Goal: Task Accomplishment & Management: Manage account settings

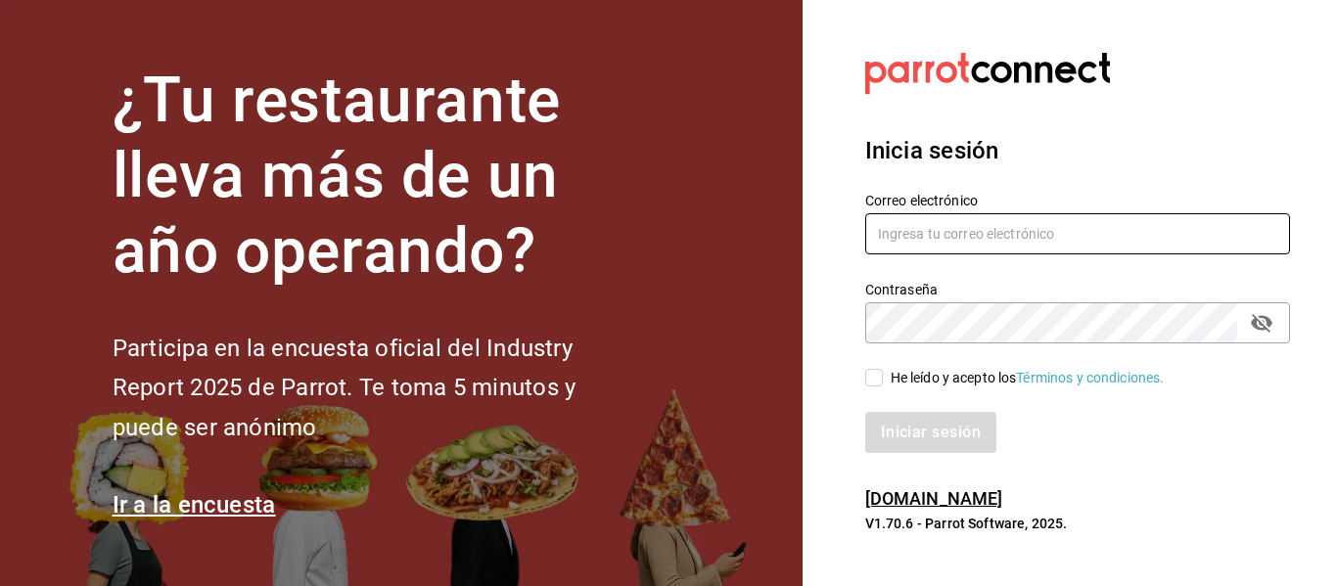
click at [1085, 237] on input "text" at bounding box center [1077, 233] width 425 height 41
type input "[EMAIL_ADDRESS][DOMAIN_NAME]"
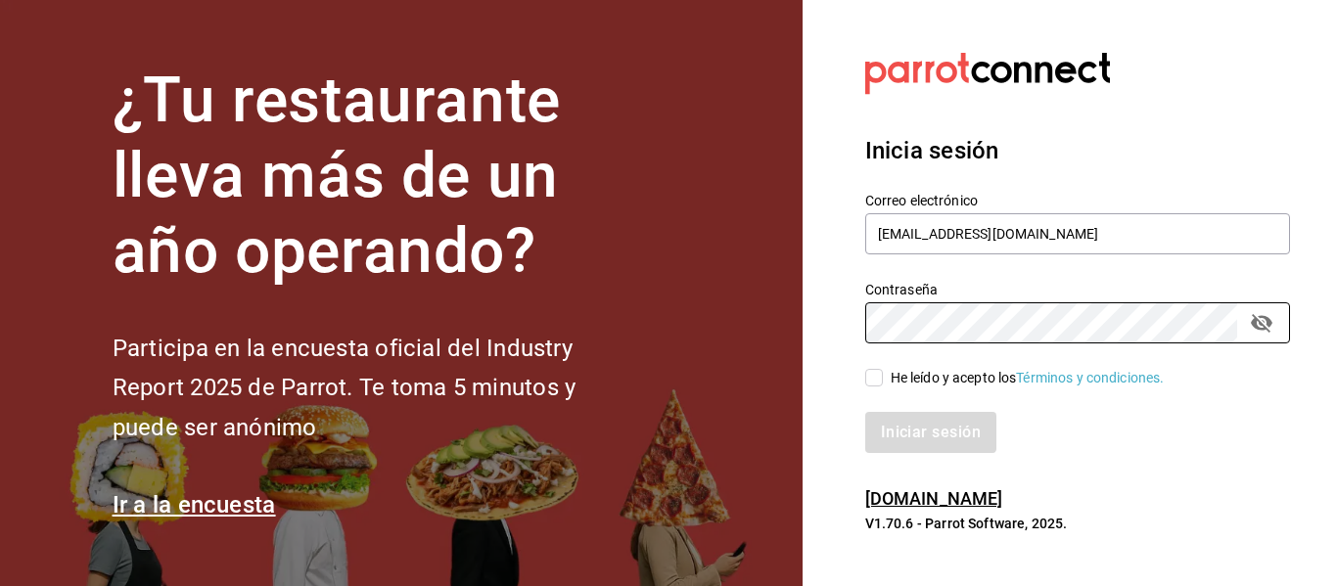
click at [867, 382] on input "He leído y acepto los Términos y condiciones." at bounding box center [874, 378] width 18 height 18
checkbox input "true"
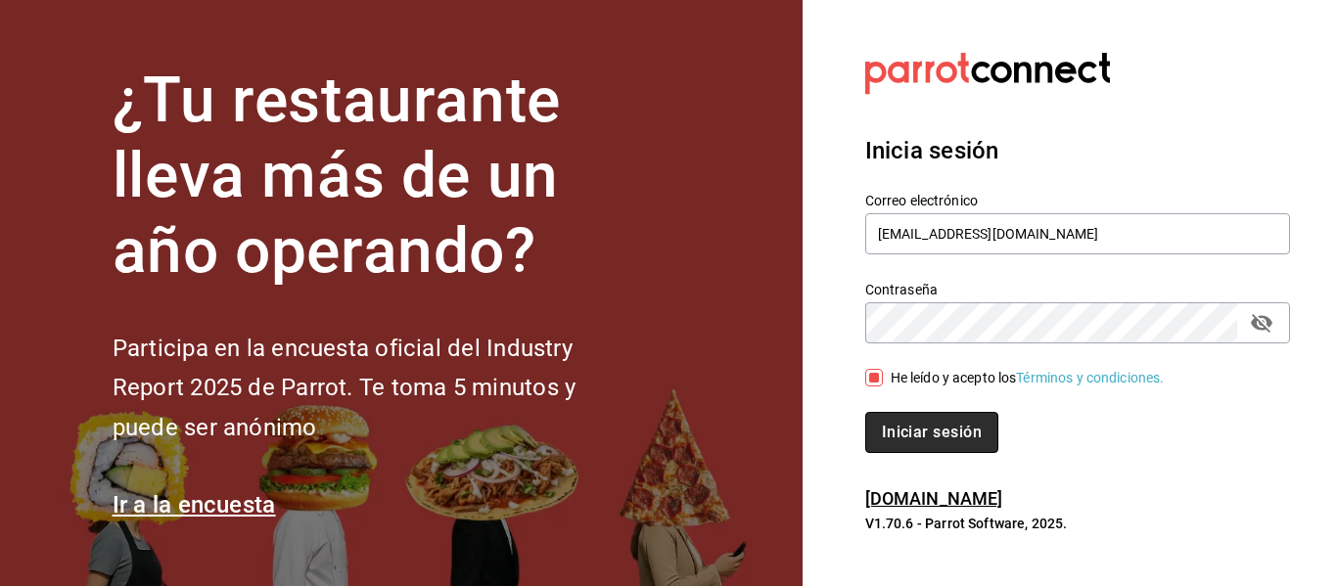
click at [893, 424] on button "Iniciar sesión" at bounding box center [931, 432] width 133 height 41
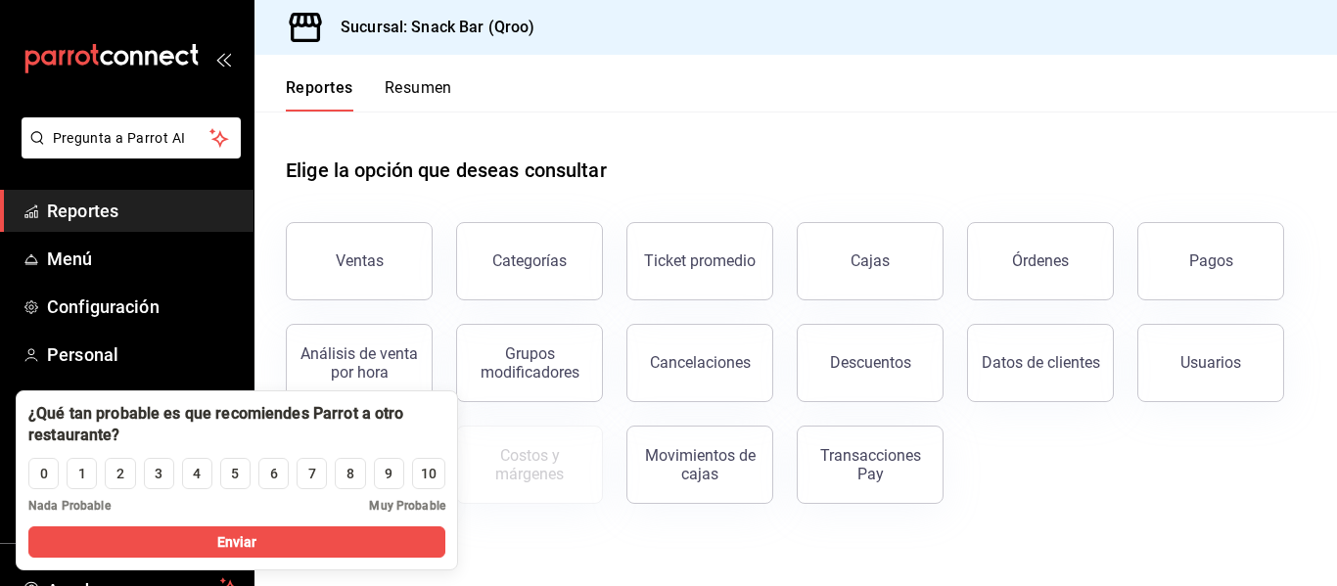
click at [903, 56] on header "Reportes Resumen" at bounding box center [796, 83] width 1083 height 57
click at [85, 476] on div "1" at bounding box center [82, 474] width 8 height 21
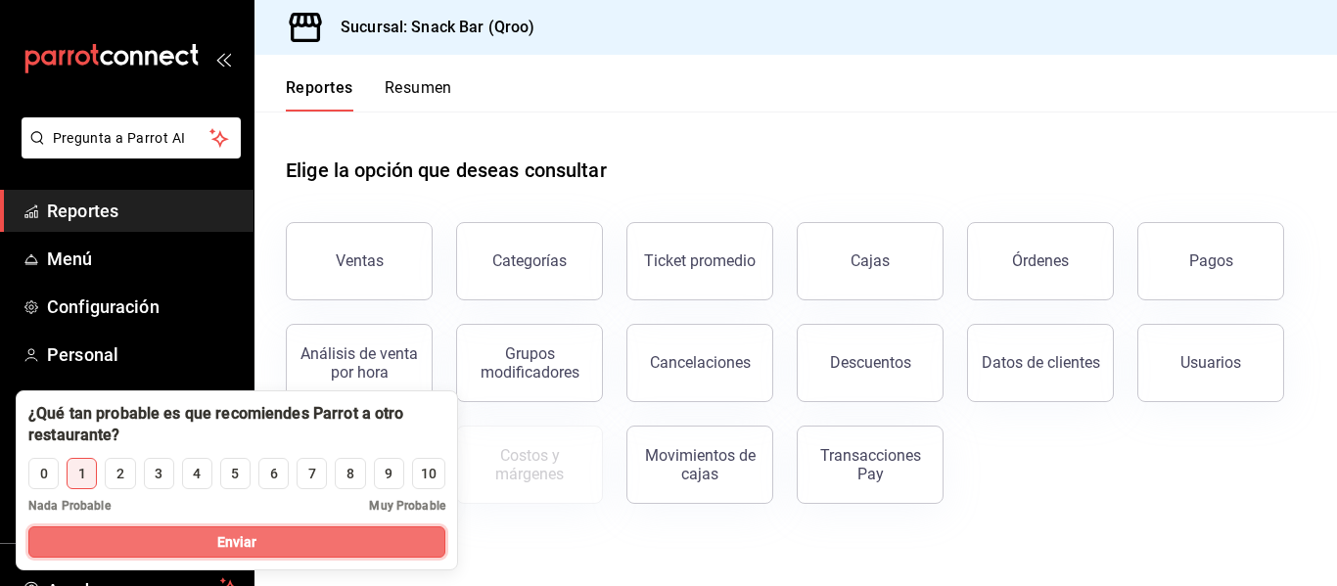
click at [118, 538] on button "Enviar" at bounding box center [236, 542] width 417 height 31
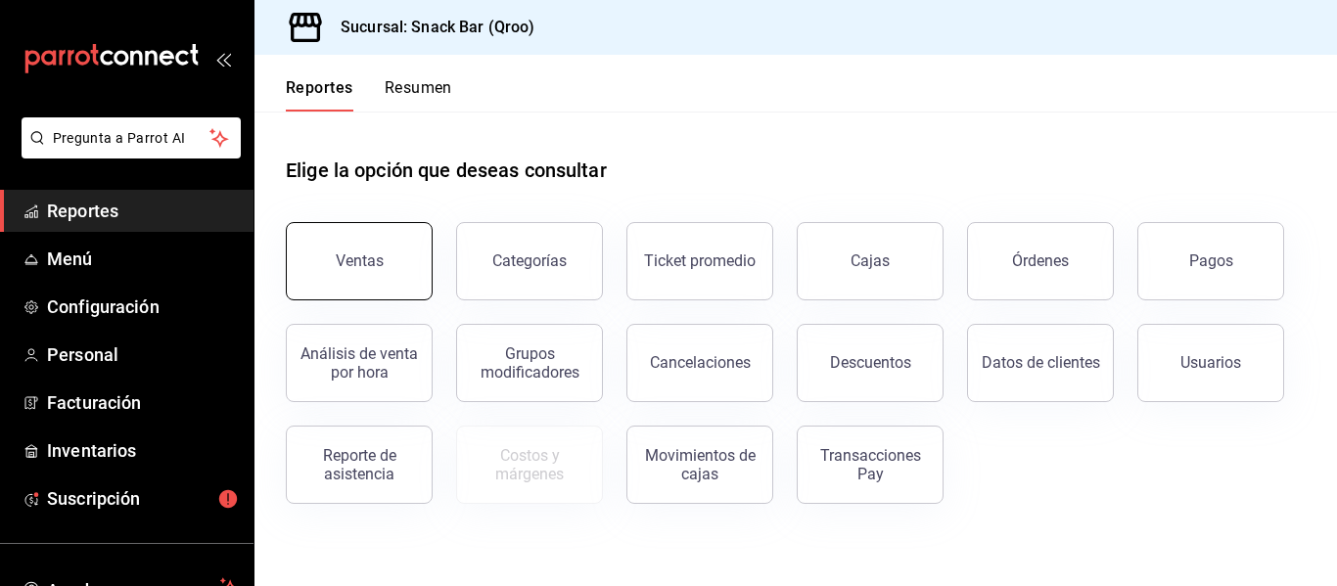
click at [398, 232] on button "Ventas" at bounding box center [359, 261] width 147 height 78
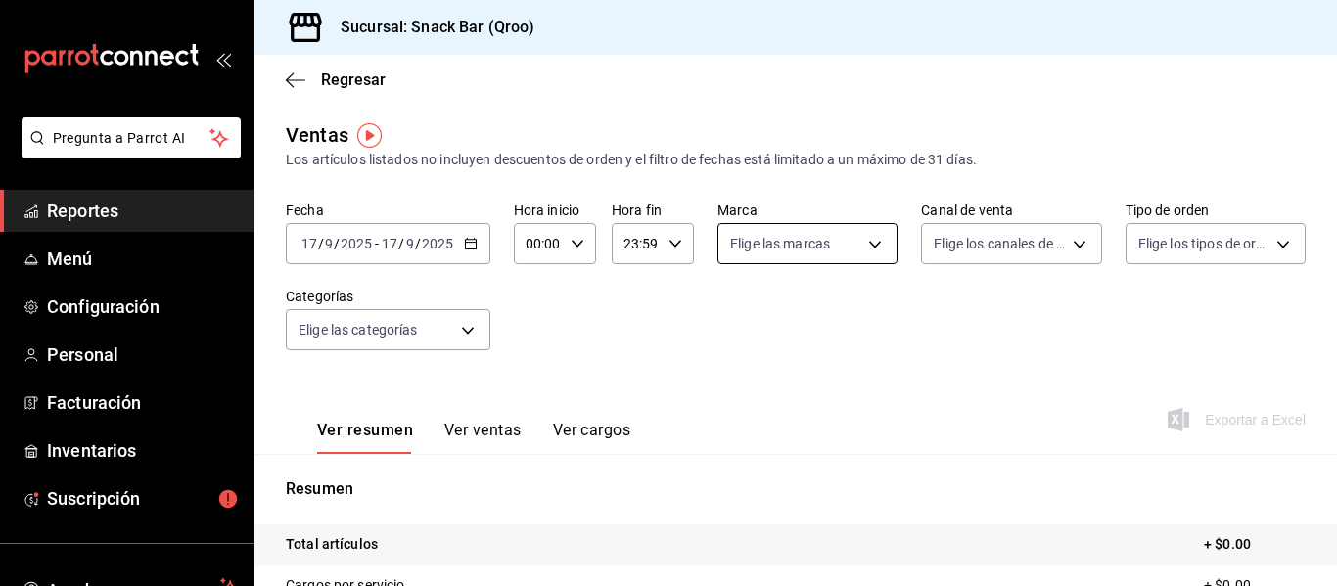
click at [873, 249] on body "Pregunta a Parrot AI Reportes Menú Configuración Personal Facturación Inventari…" at bounding box center [668, 293] width 1337 height 586
click at [873, 249] on div at bounding box center [668, 293] width 1337 height 586
click at [1082, 251] on body "Pregunta a Parrot AI Reportes Menú Configuración Personal Facturación Inventari…" at bounding box center [668, 293] width 1337 height 586
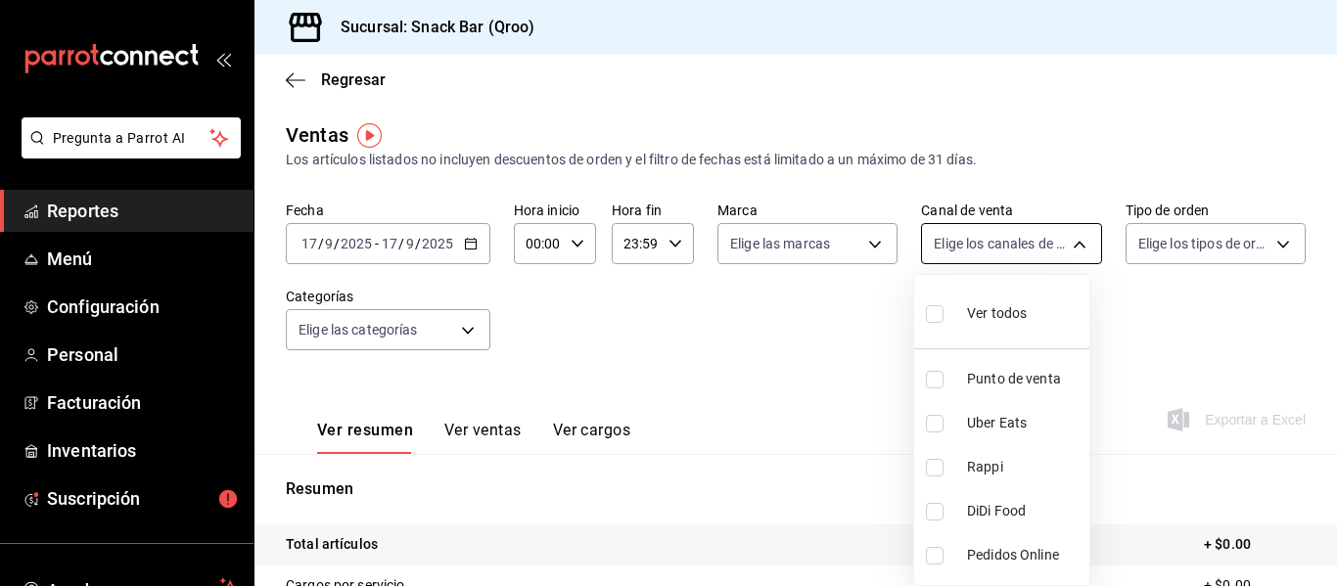
click at [1082, 251] on div at bounding box center [668, 293] width 1337 height 586
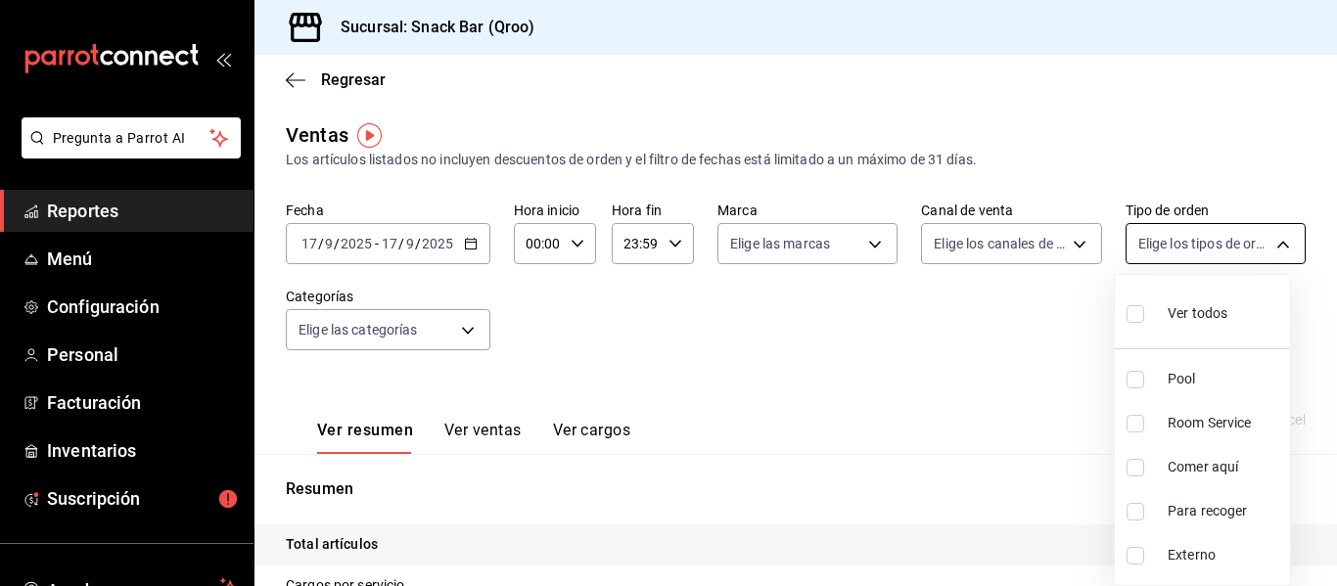
click at [1260, 239] on body "Pregunta a Parrot AI Reportes Menú Configuración Personal Facturación Inventari…" at bounding box center [668, 293] width 1337 height 586
click at [1031, 389] on div at bounding box center [668, 293] width 1337 height 586
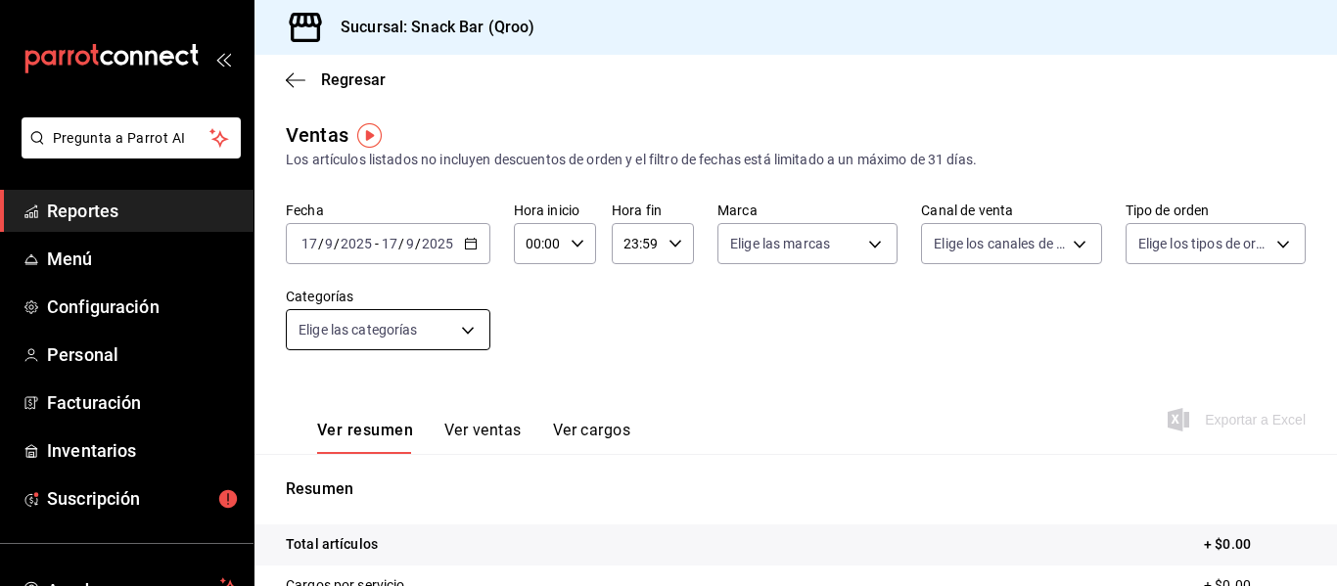
click at [477, 321] on body "Pregunta a Parrot AI Reportes Menú Configuración Personal Facturación Inventari…" at bounding box center [668, 293] width 1337 height 586
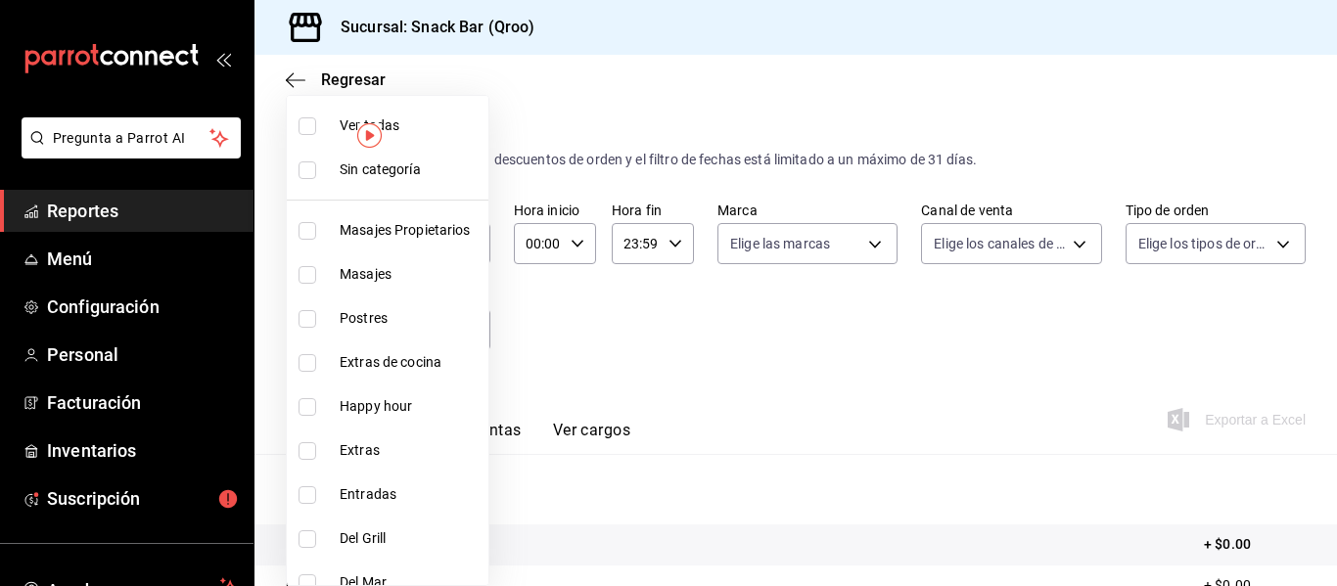
click at [310, 277] on input "checkbox" at bounding box center [308, 275] width 18 height 18
checkbox input "true"
type input "7d14a683-84e1-4509-9c05-7e47fe734d71"
click at [726, 400] on div at bounding box center [668, 293] width 1337 height 586
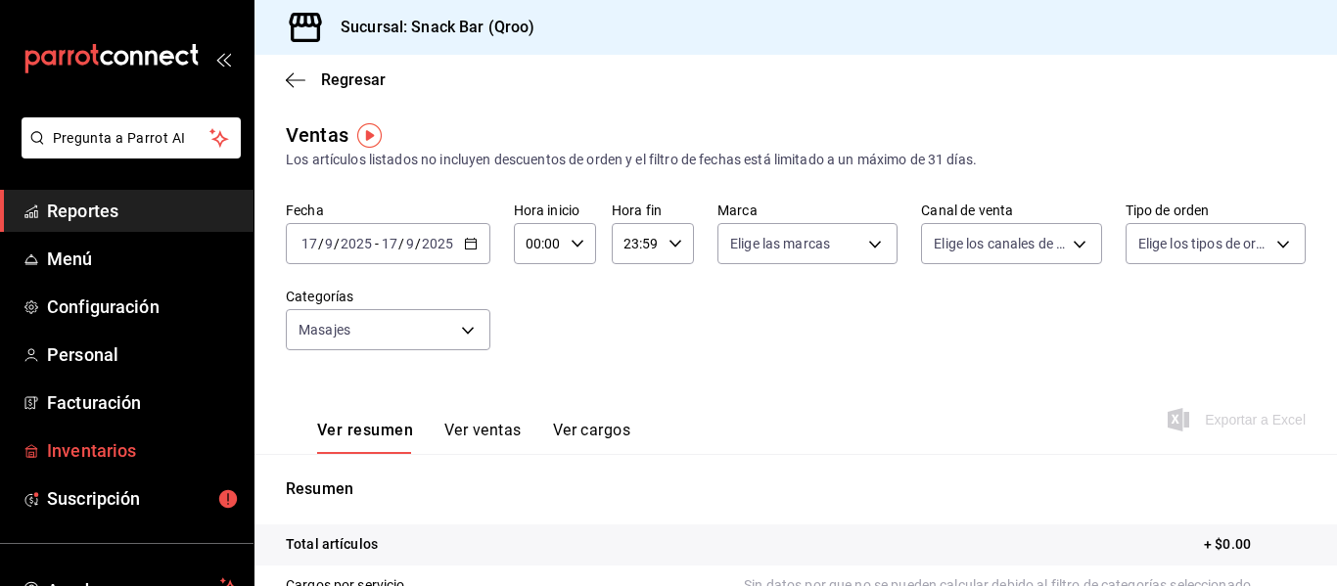
click at [95, 446] on span "Inventarios" at bounding box center [142, 451] width 191 height 26
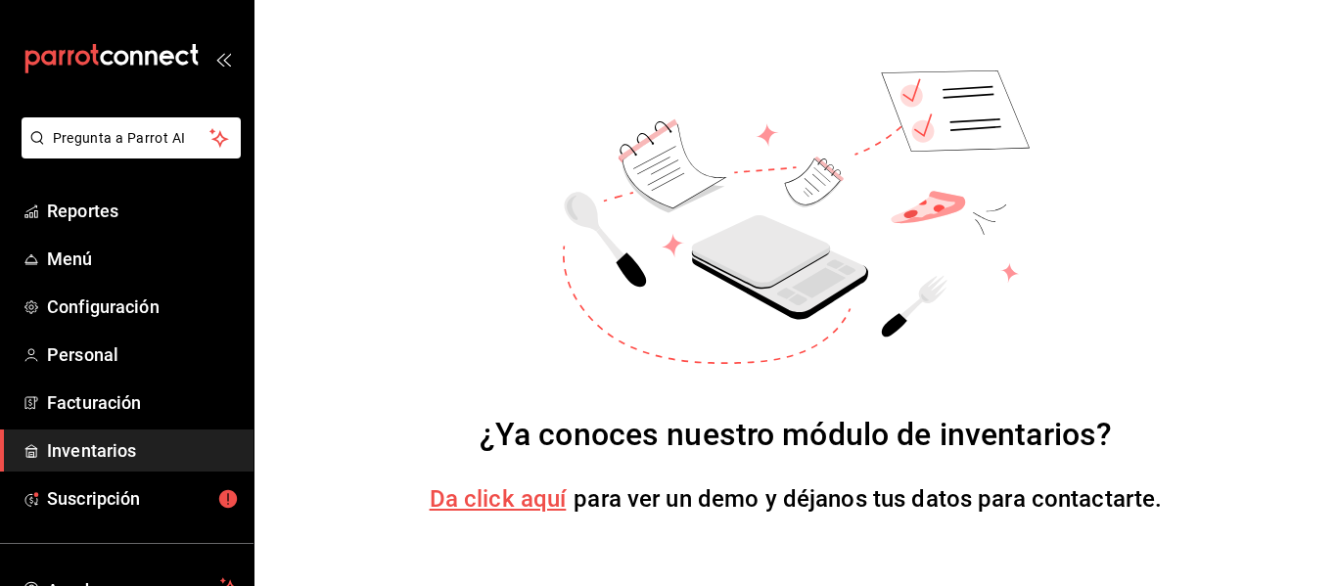
click at [534, 506] on span "Da click aquí" at bounding box center [498, 499] width 137 height 27
click at [130, 442] on span "Inventarios" at bounding box center [142, 451] width 191 height 26
click at [117, 401] on span "Facturación" at bounding box center [142, 403] width 191 height 26
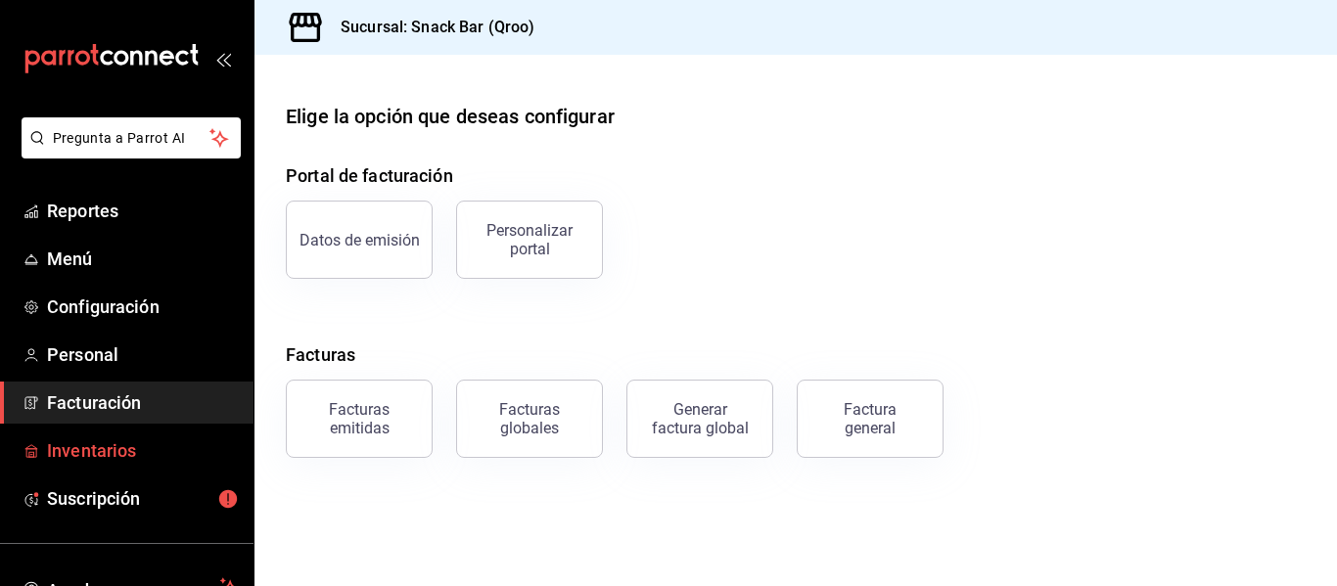
click at [108, 451] on span "Inventarios" at bounding box center [142, 451] width 191 height 26
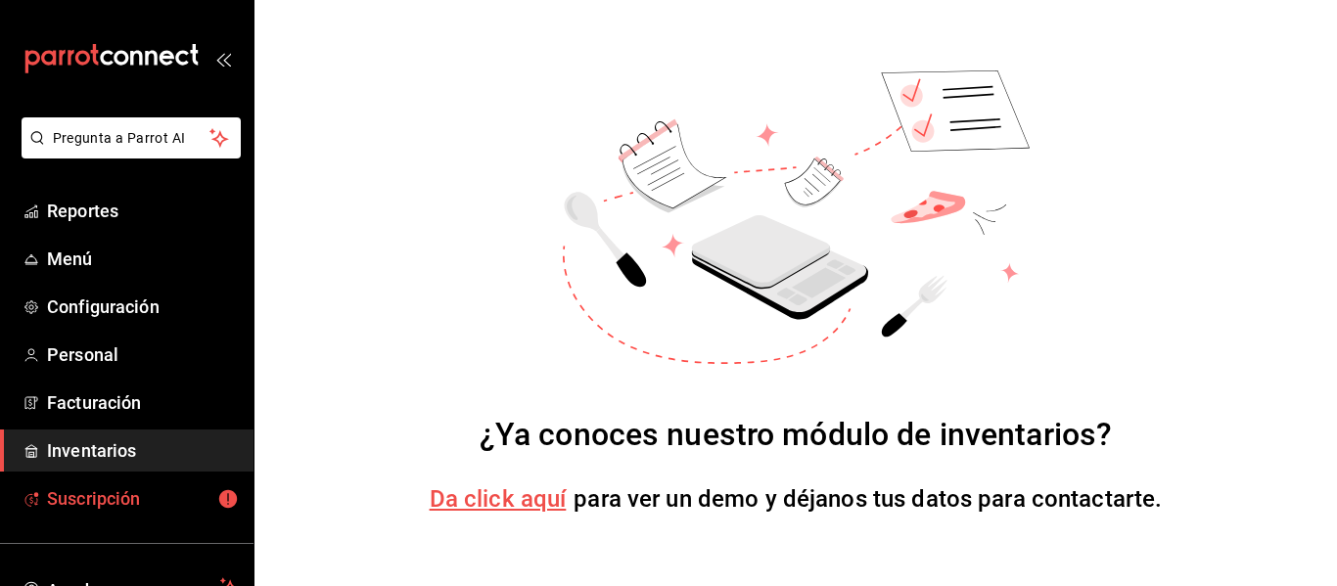
click at [125, 508] on span "Suscripción" at bounding box center [142, 499] width 191 height 26
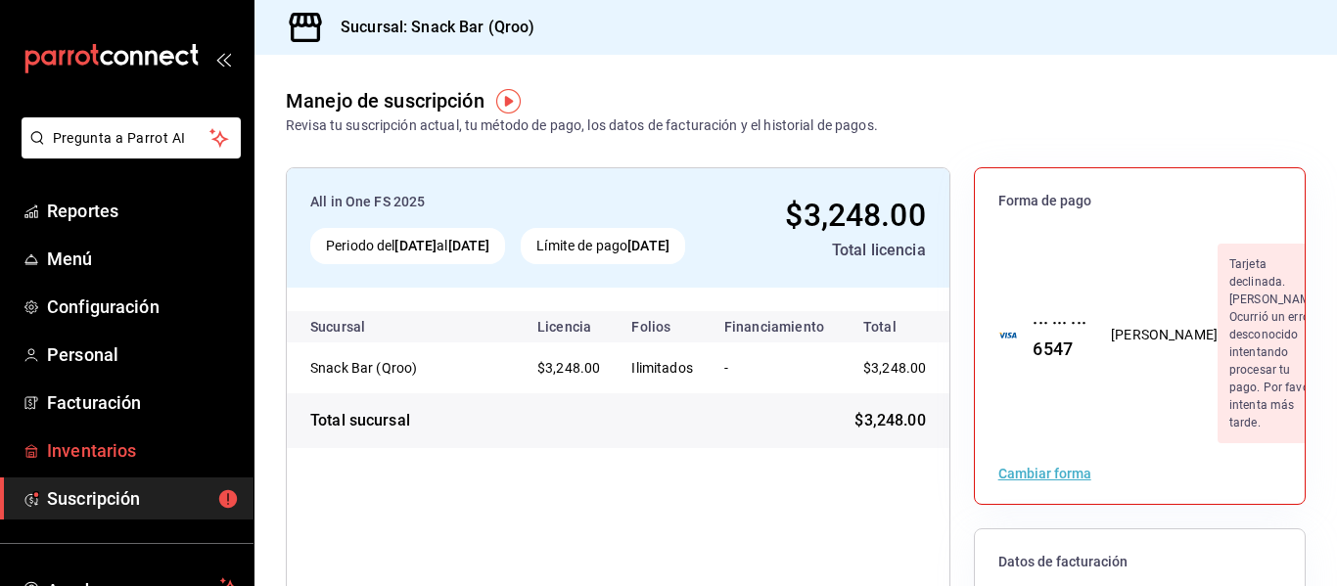
click at [101, 453] on span "Inventarios" at bounding box center [142, 451] width 191 height 26
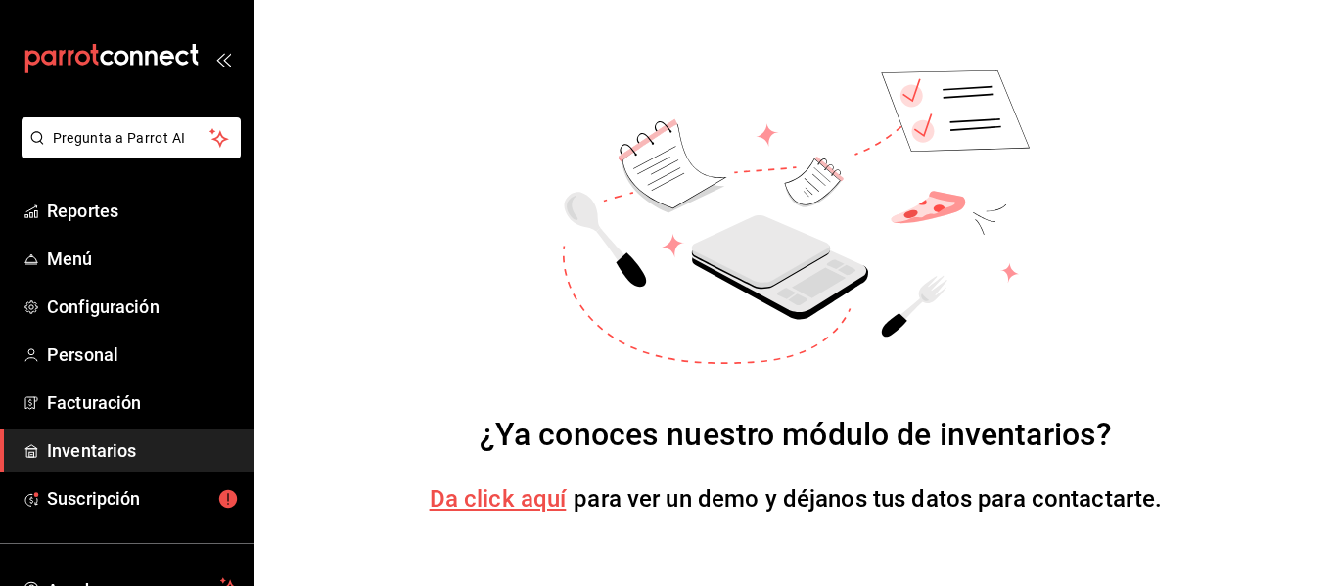
click at [501, 511] on span "Da click aquí" at bounding box center [498, 499] width 137 height 27
click at [133, 406] on span "Facturación" at bounding box center [142, 403] width 191 height 26
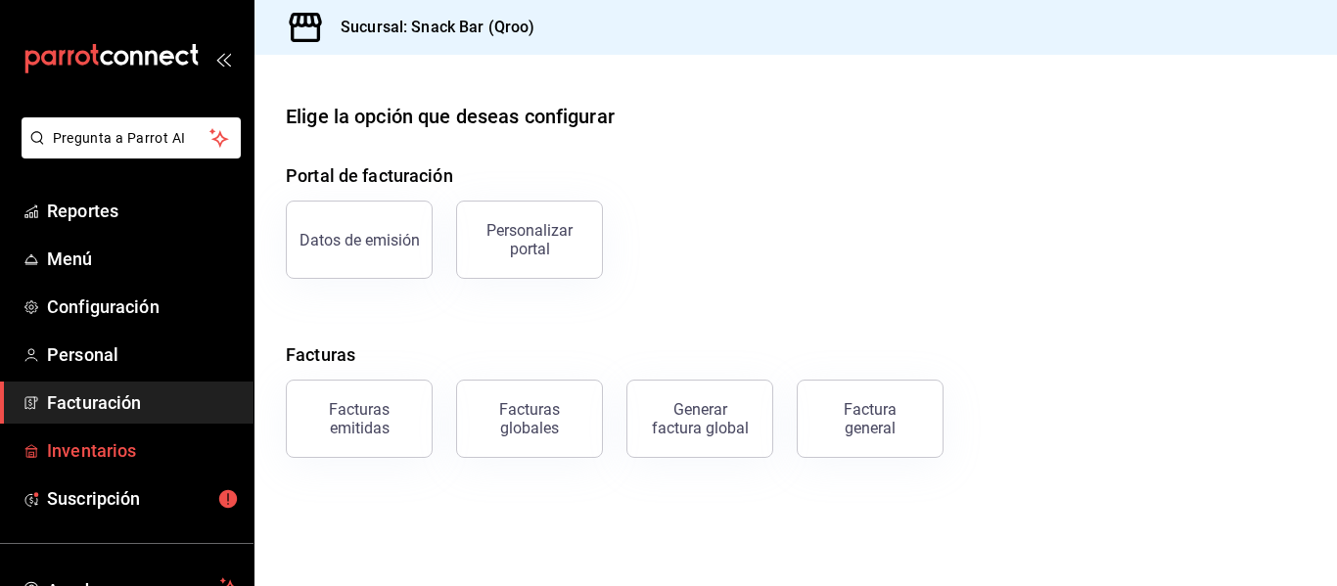
scroll to position [153, 0]
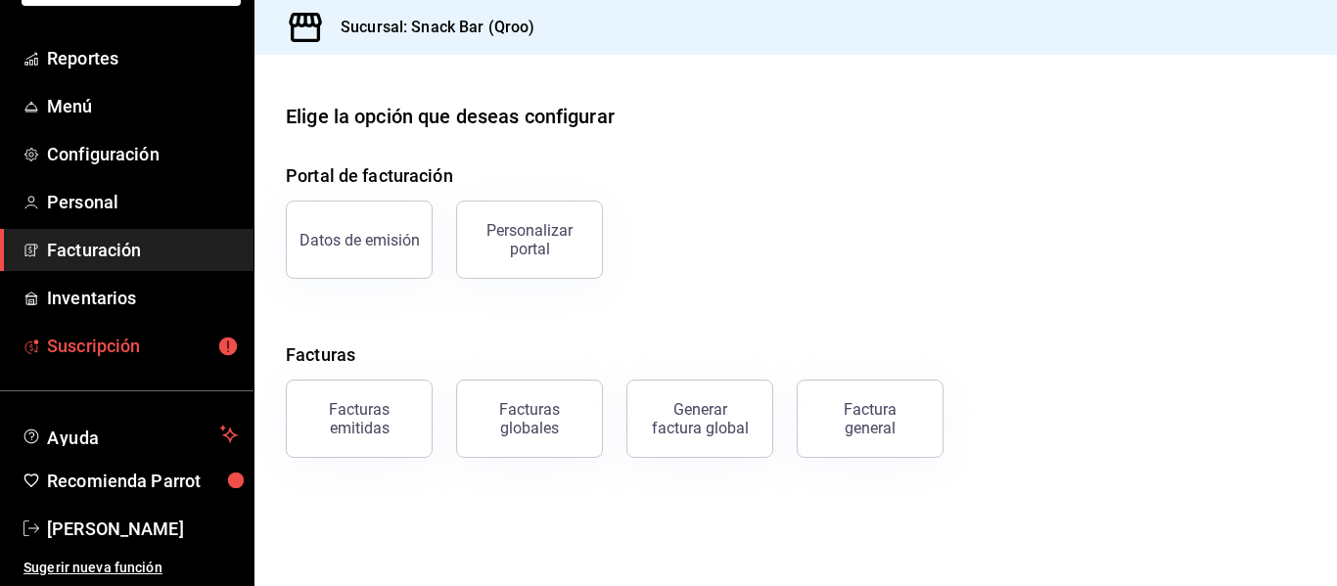
click at [220, 351] on icon "mailbox folders" at bounding box center [228, 346] width 18 height 18
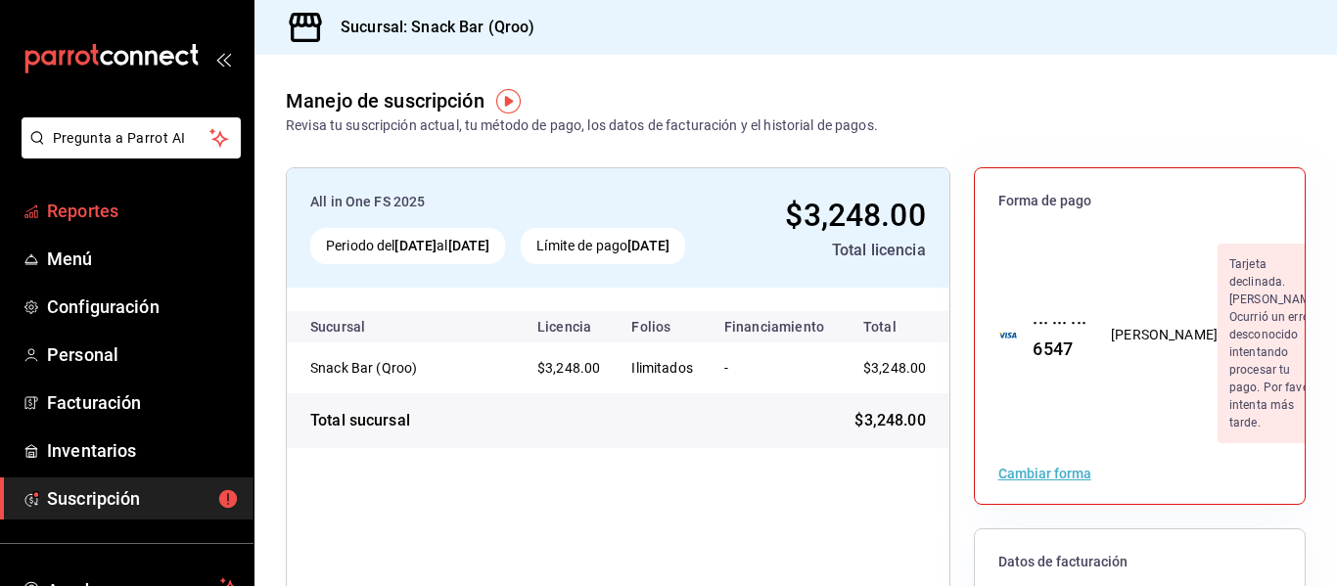
click at [93, 215] on span "Reportes" at bounding box center [142, 211] width 191 height 26
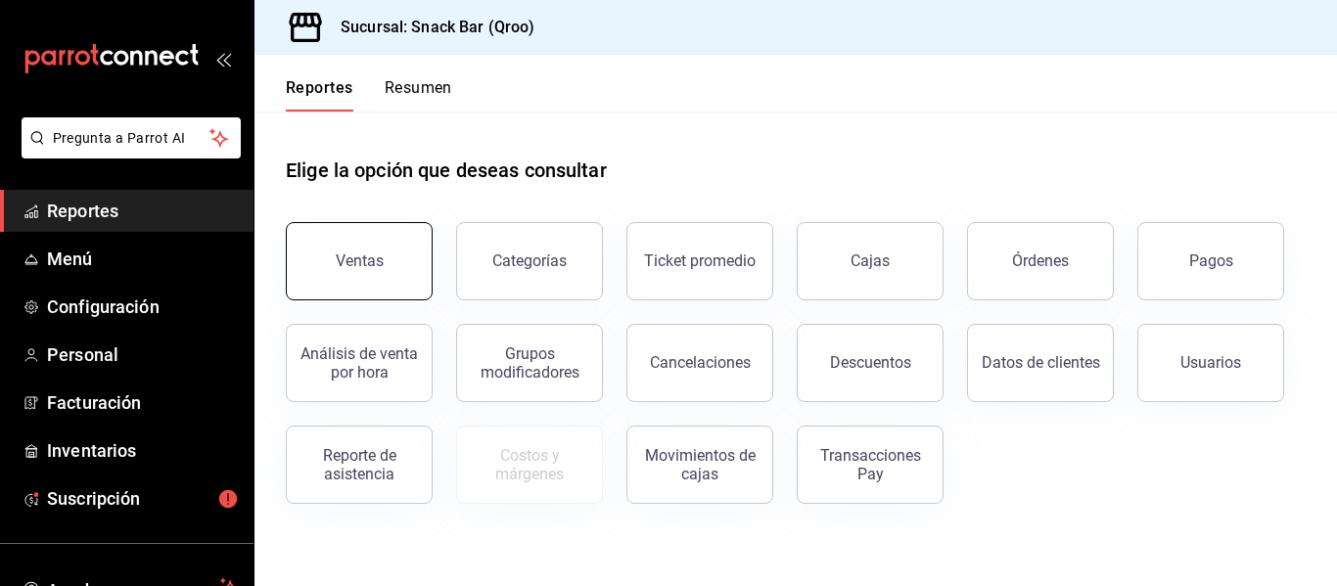
click at [385, 280] on button "Ventas" at bounding box center [359, 261] width 147 height 78
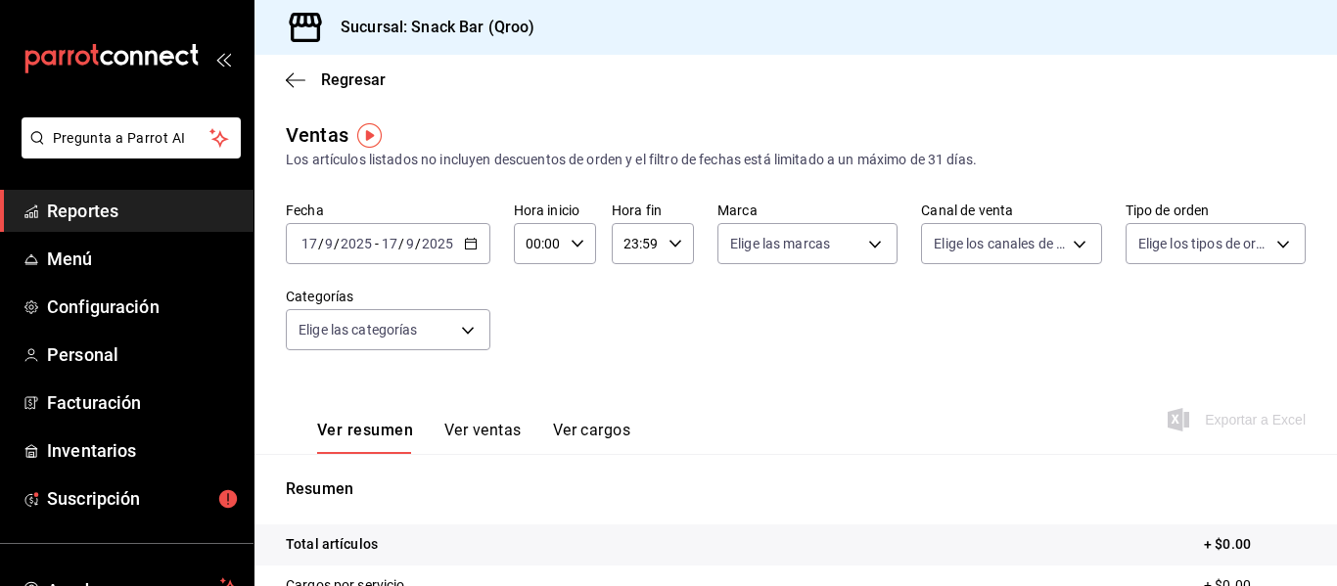
click at [363, 250] on input "2025" at bounding box center [356, 244] width 33 height 16
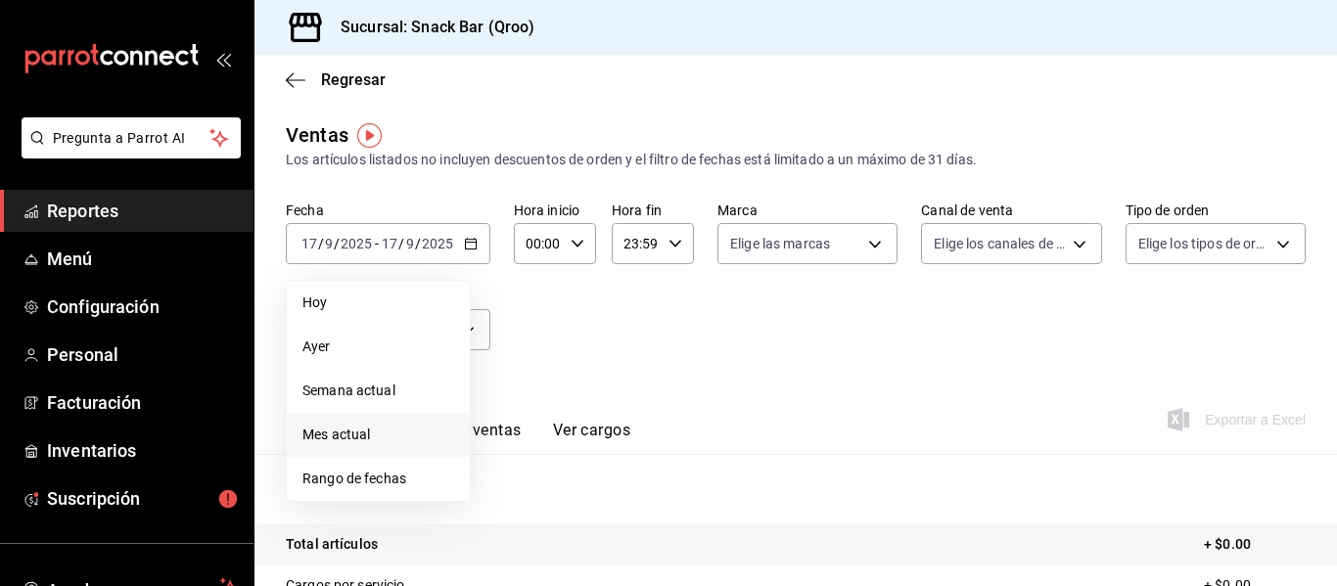
click at [339, 435] on span "Mes actual" at bounding box center [379, 435] width 152 height 21
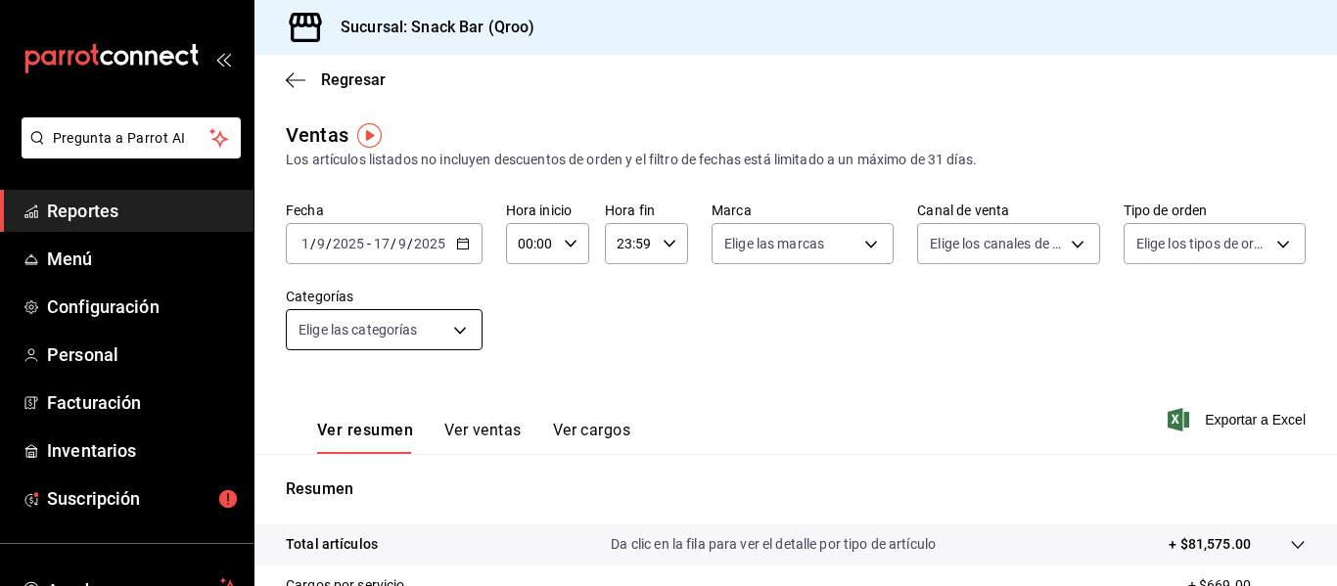
click at [461, 329] on body "Pregunta a Parrot AI Reportes Menú Configuración Personal Facturación Inventari…" at bounding box center [668, 293] width 1337 height 586
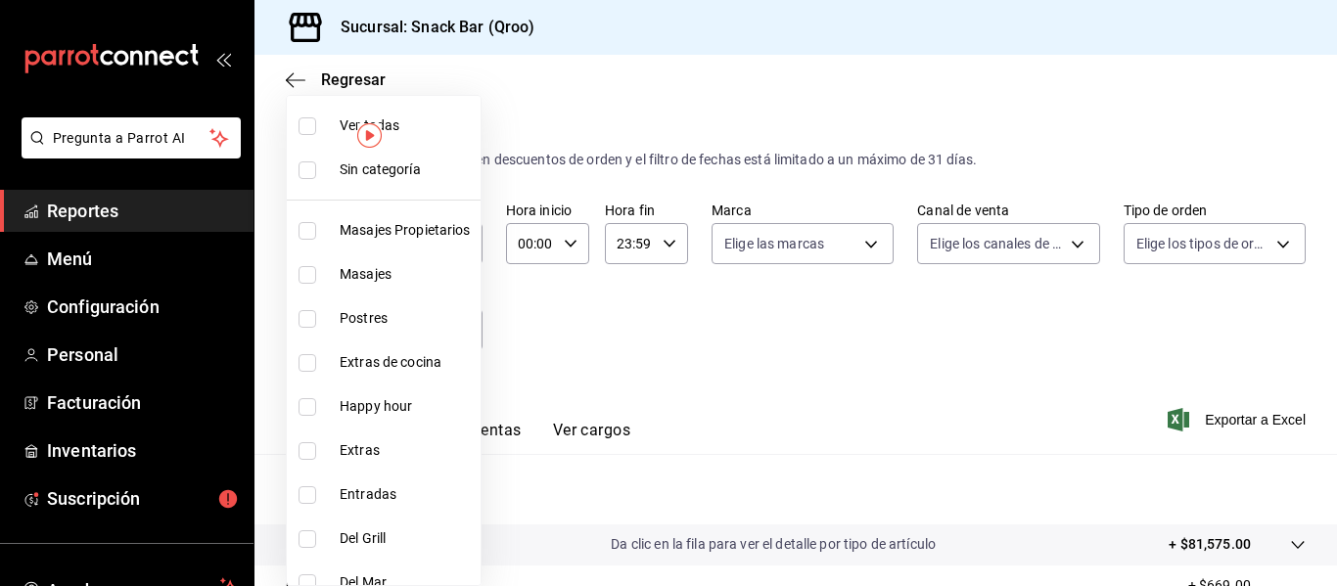
click at [304, 163] on input "checkbox" at bounding box center [308, 171] width 18 height 18
checkbox input "true"
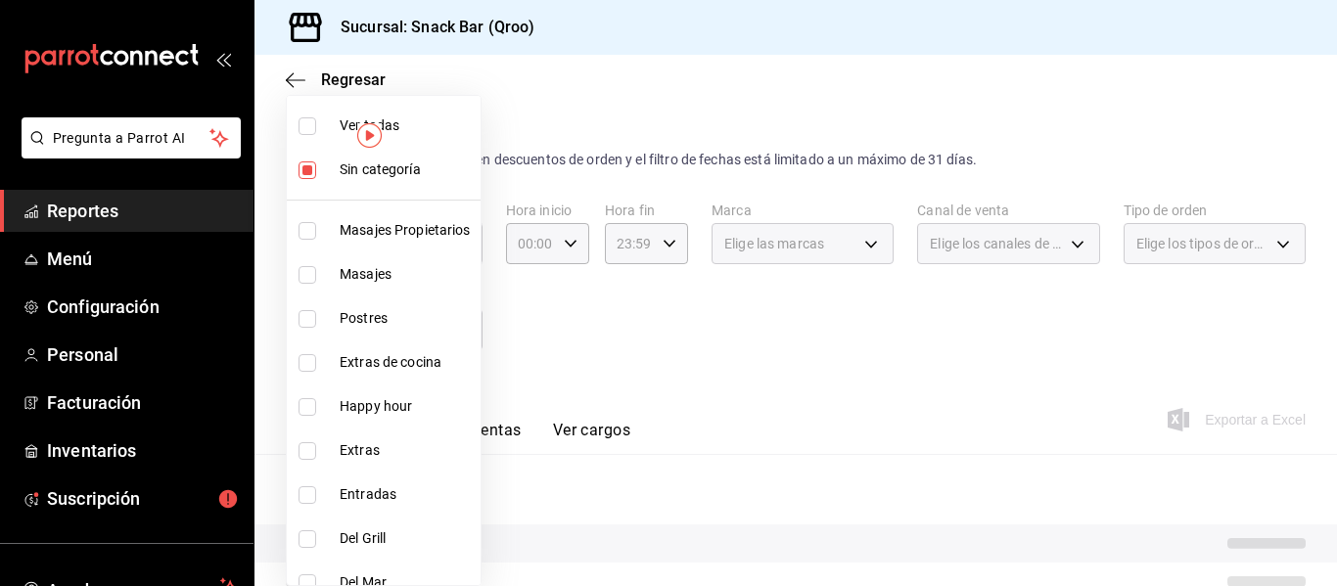
click at [523, 357] on div at bounding box center [668, 293] width 1337 height 586
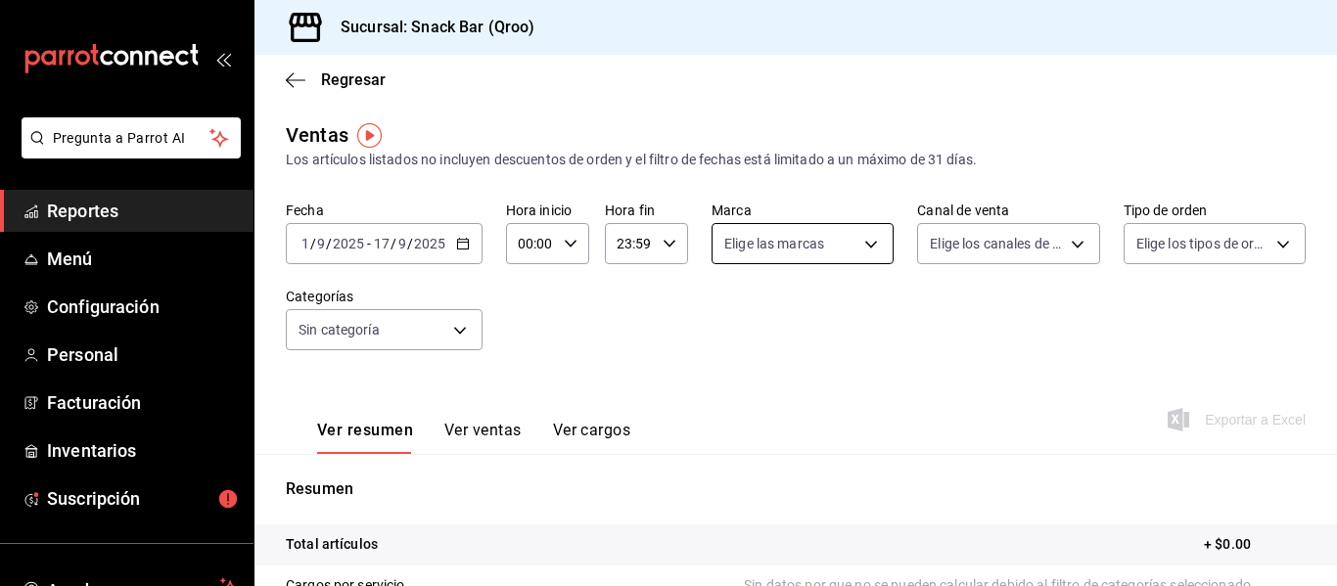
click at [868, 247] on body "Pregunta a Parrot AI Reportes Menú Configuración Personal Facturación Inventari…" at bounding box center [668, 293] width 1337 height 586
drag, startPoint x: 747, startPoint y: 388, endPoint x: 758, endPoint y: 387, distance: 10.8
click at [745, 389] on li "Snack Bar - Qroo" at bounding box center [796, 385] width 177 height 44
type input "22e1d045-ef0d-4c17-89d2-f5940903c7a8"
checkbox input "true"
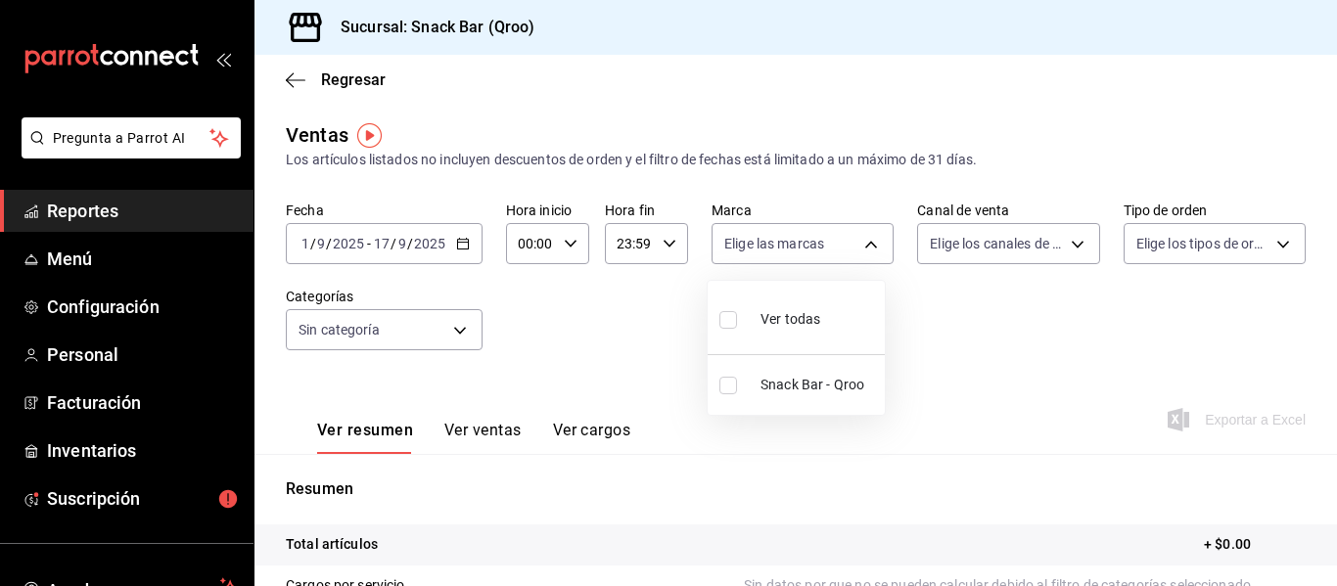
checkbox input "true"
click at [1075, 239] on div at bounding box center [668, 293] width 1337 height 586
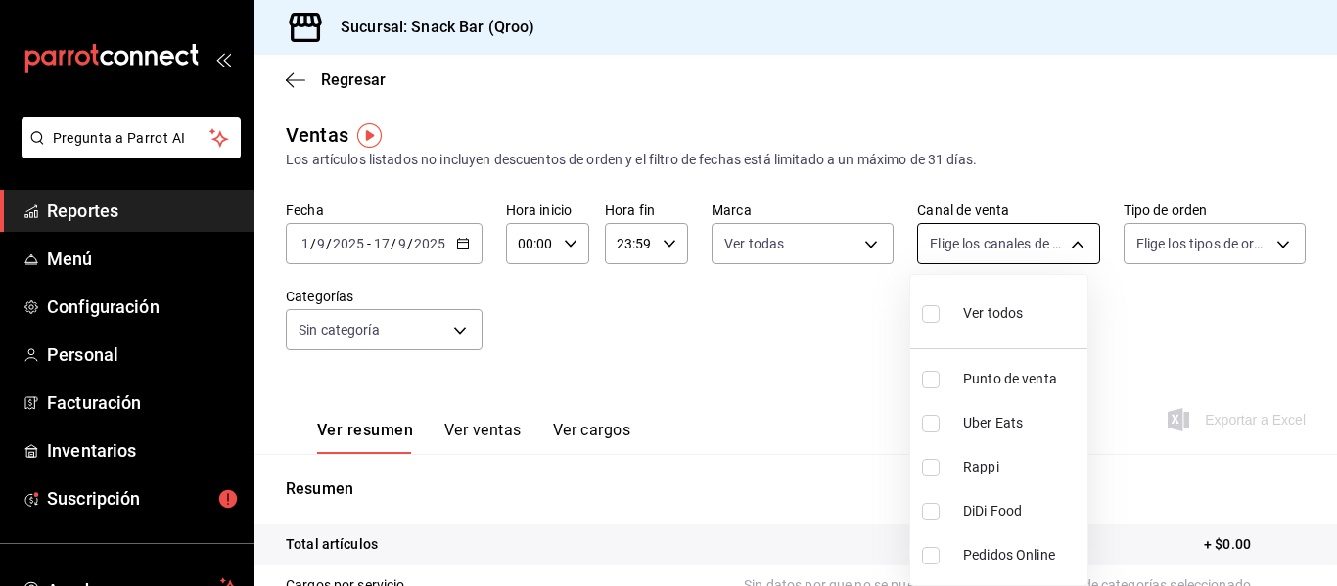
click at [1056, 249] on body "Pregunta a Parrot AI Reportes Menú Configuración Personal Facturación Inventari…" at bounding box center [668, 293] width 1337 height 586
click at [943, 380] on label at bounding box center [934, 380] width 25 height 18
click at [940, 380] on input "checkbox" at bounding box center [931, 380] width 18 height 18
checkbox input "false"
click at [1259, 243] on div at bounding box center [668, 293] width 1337 height 586
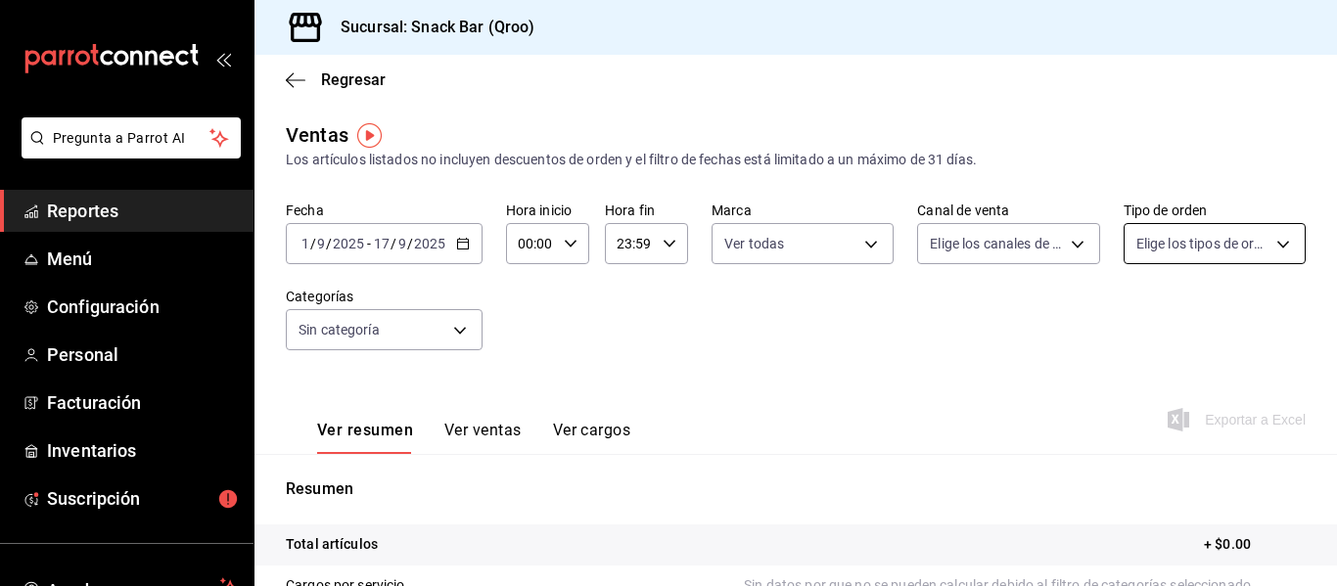
click at [1269, 244] on body "Pregunta a Parrot AI Reportes Menú Configuración Personal Facturación Inventari…" at bounding box center [668, 293] width 1337 height 586
click at [1171, 466] on span "Comer aquí" at bounding box center [1224, 467] width 116 height 21
type input "753f757f-ddf2-4a19-a932-807218a32062"
checkbox input "true"
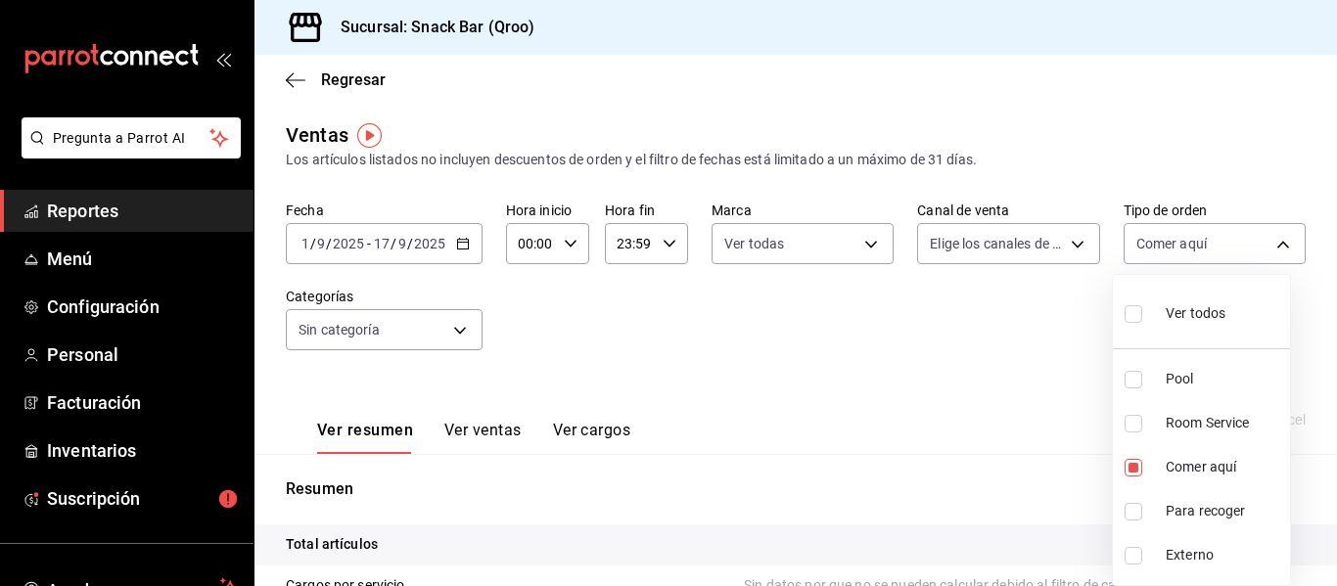
click at [974, 412] on div at bounding box center [668, 293] width 1337 height 586
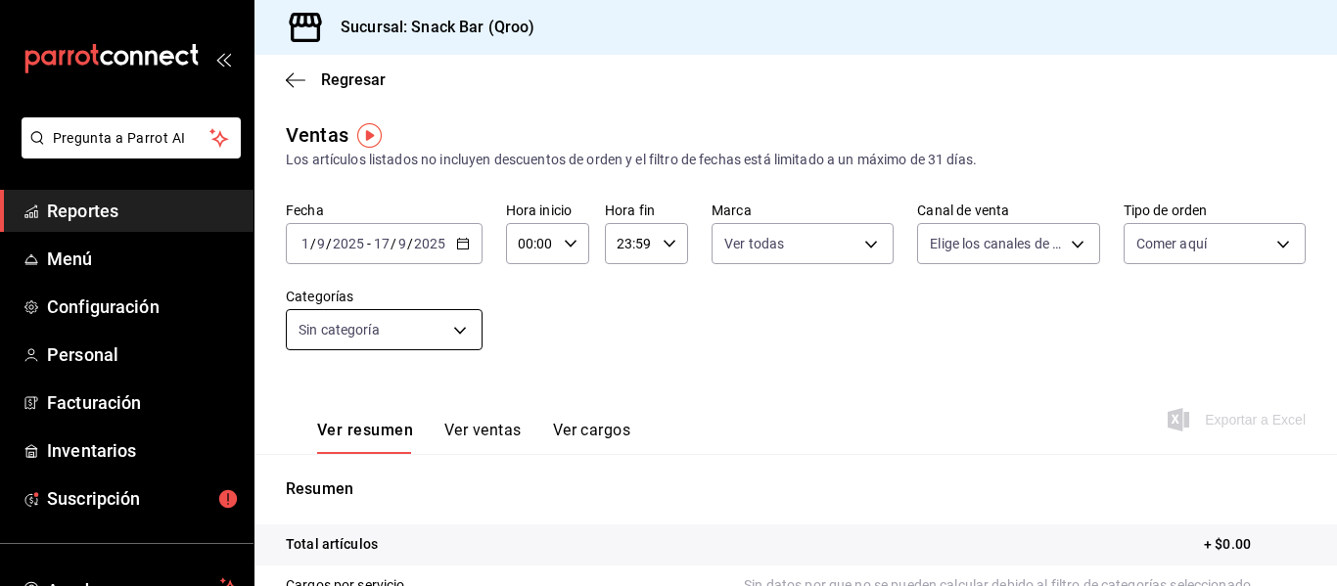
click at [467, 330] on body "Pregunta a Parrot AI Reportes Menú Configuración Personal Facturación Inventari…" at bounding box center [668, 293] width 1337 height 586
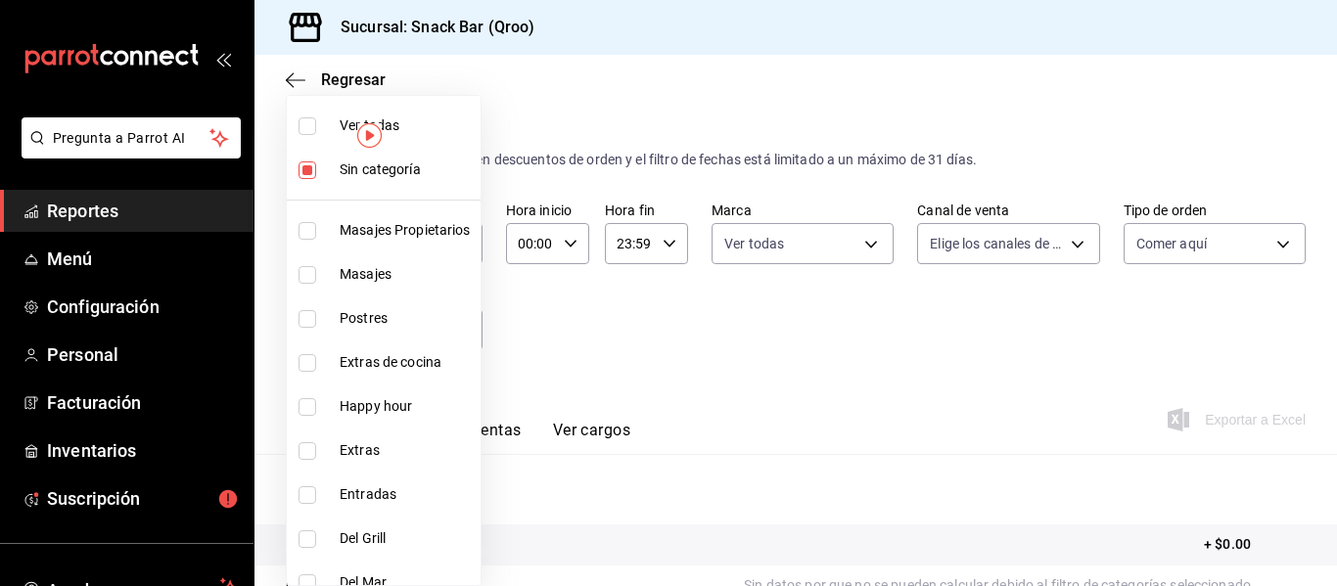
click at [308, 126] on input "checkbox" at bounding box center [308, 126] width 18 height 18
checkbox input "true"
type input "32309473-479a-4f69-9718-8eba79c0e9a6,7d14a683-84e1-4509-9c05-7e47fe734d71,307d2…"
checkbox input "true"
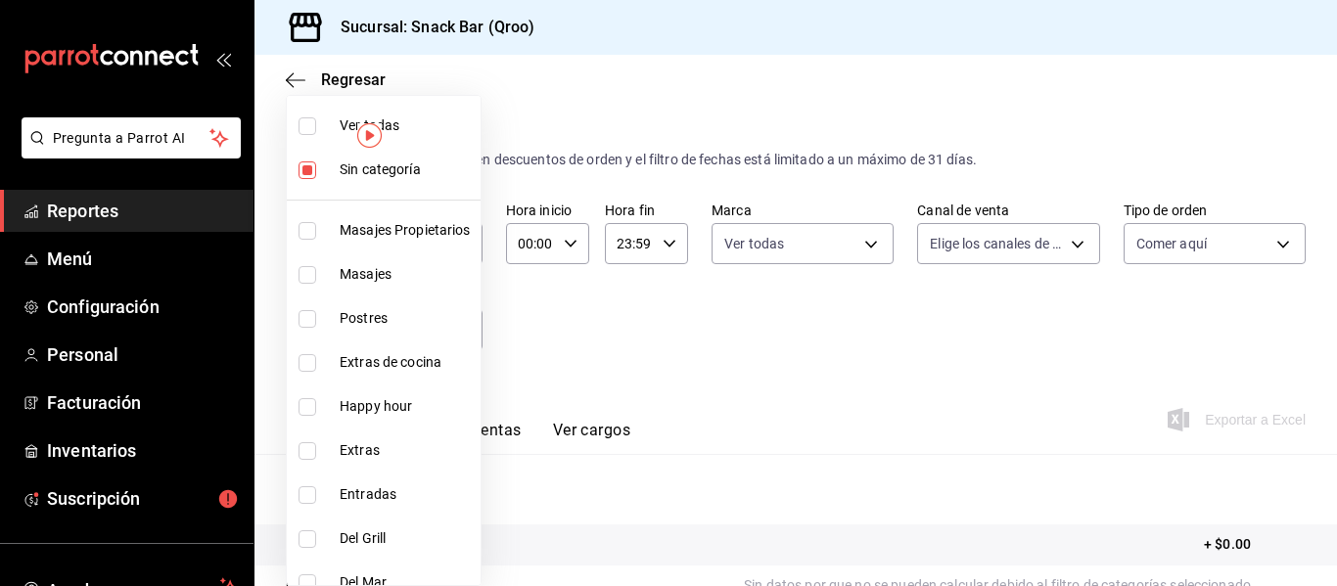
checkbox input "true"
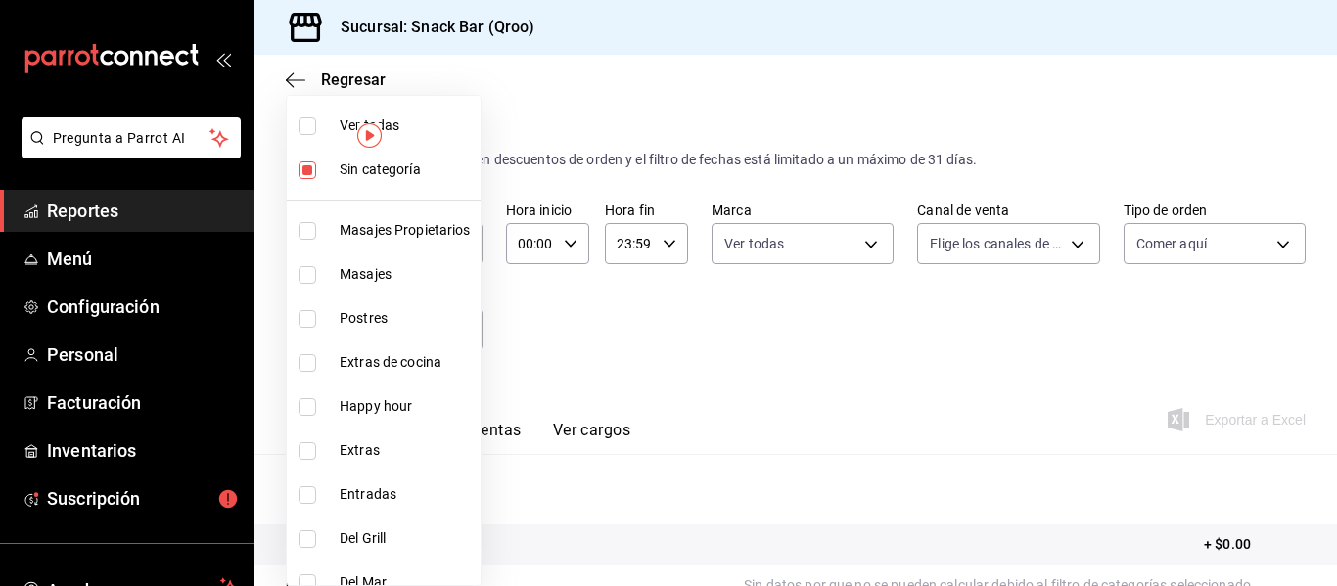
checkbox input "true"
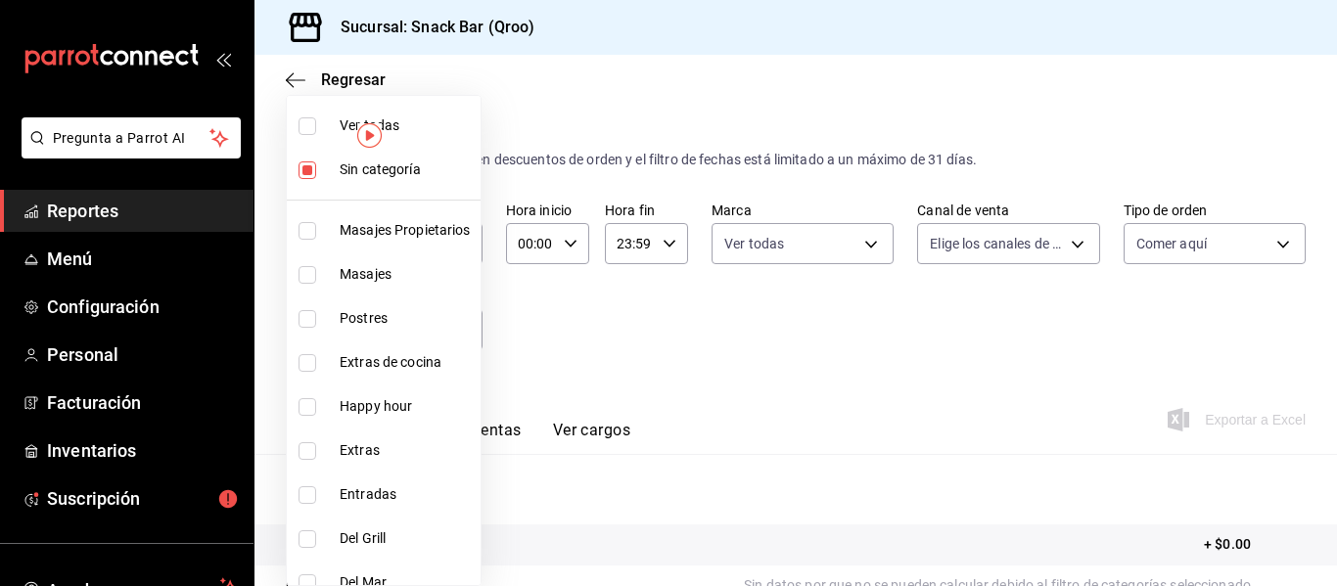
checkbox input "true"
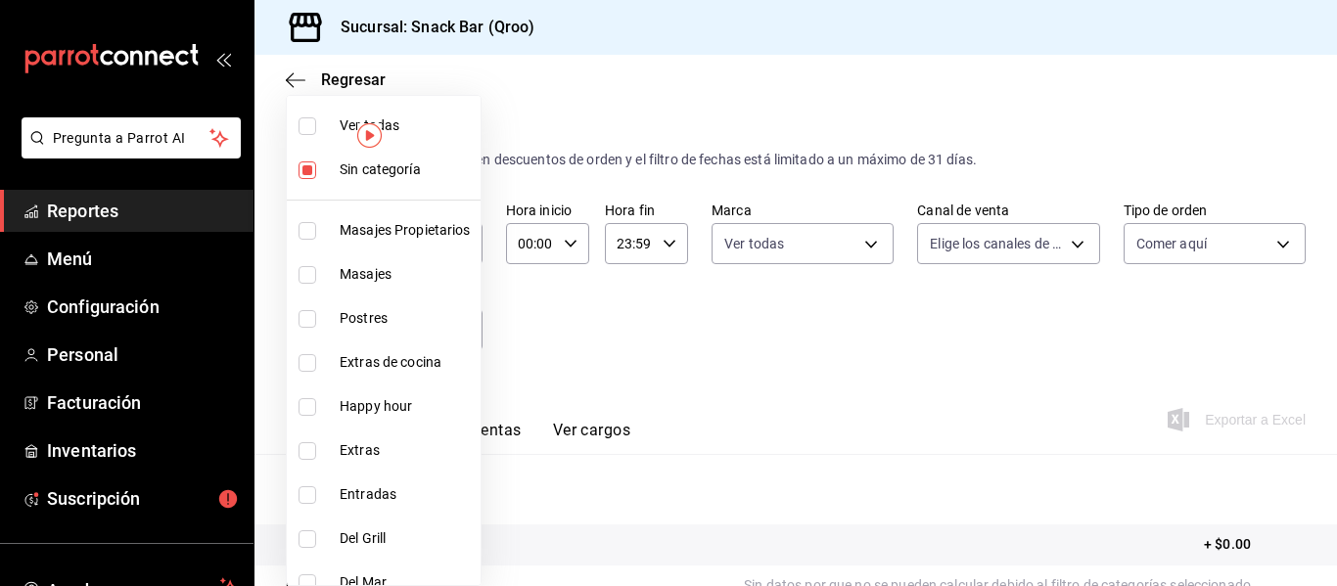
checkbox input "true"
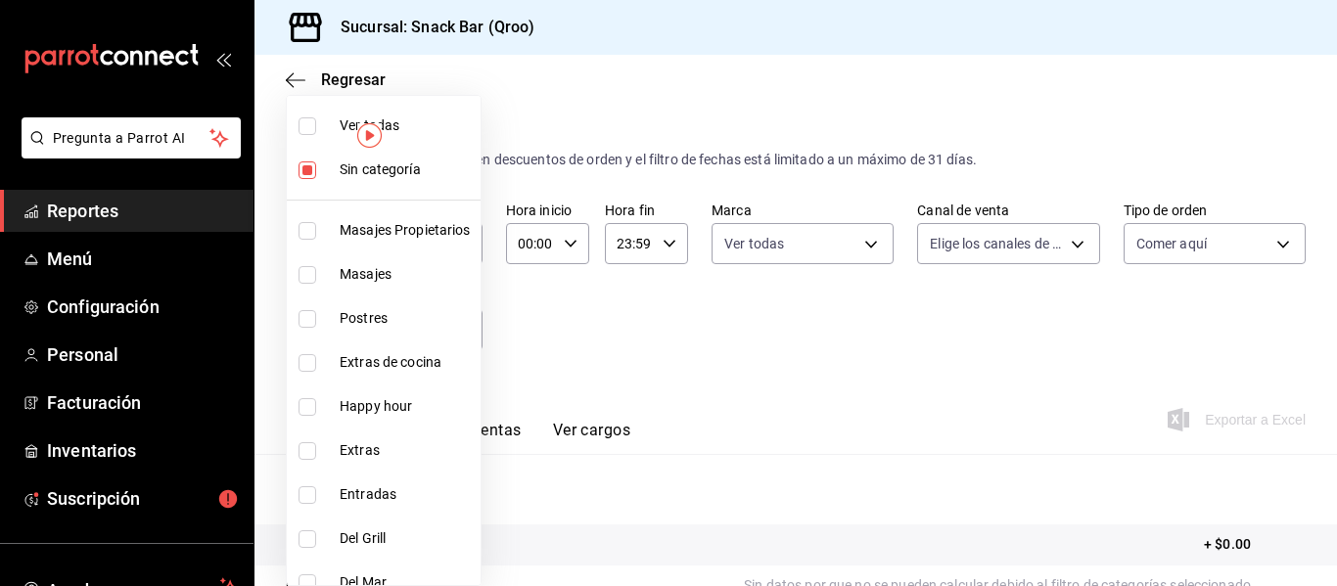
checkbox input "true"
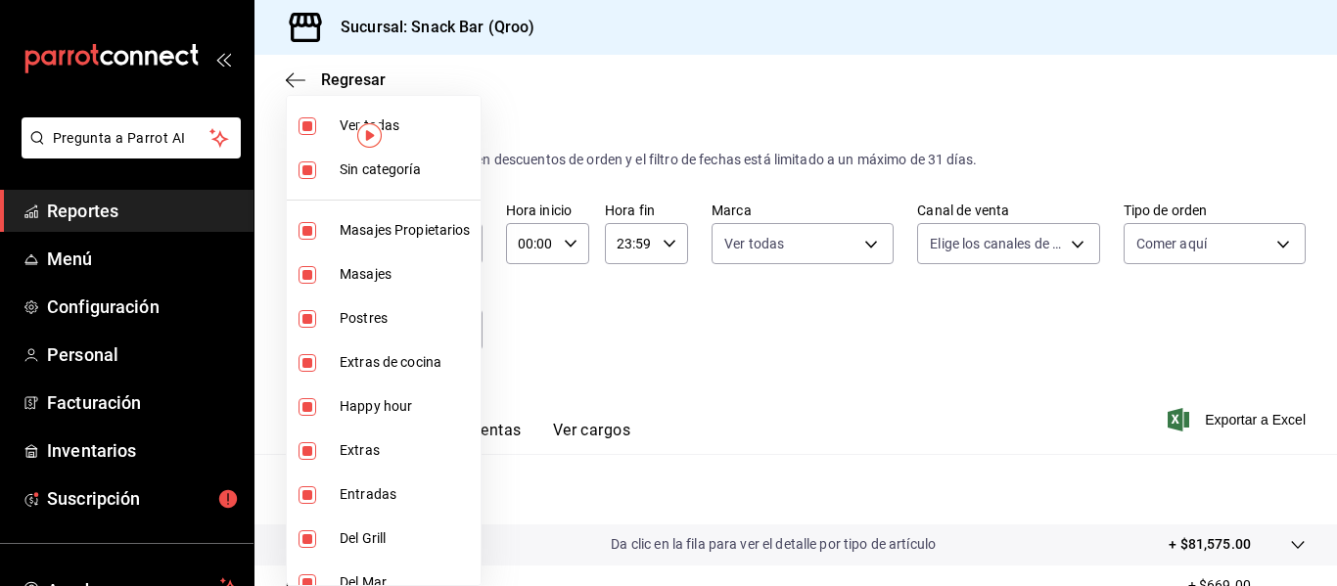
click at [851, 406] on div at bounding box center [668, 293] width 1337 height 586
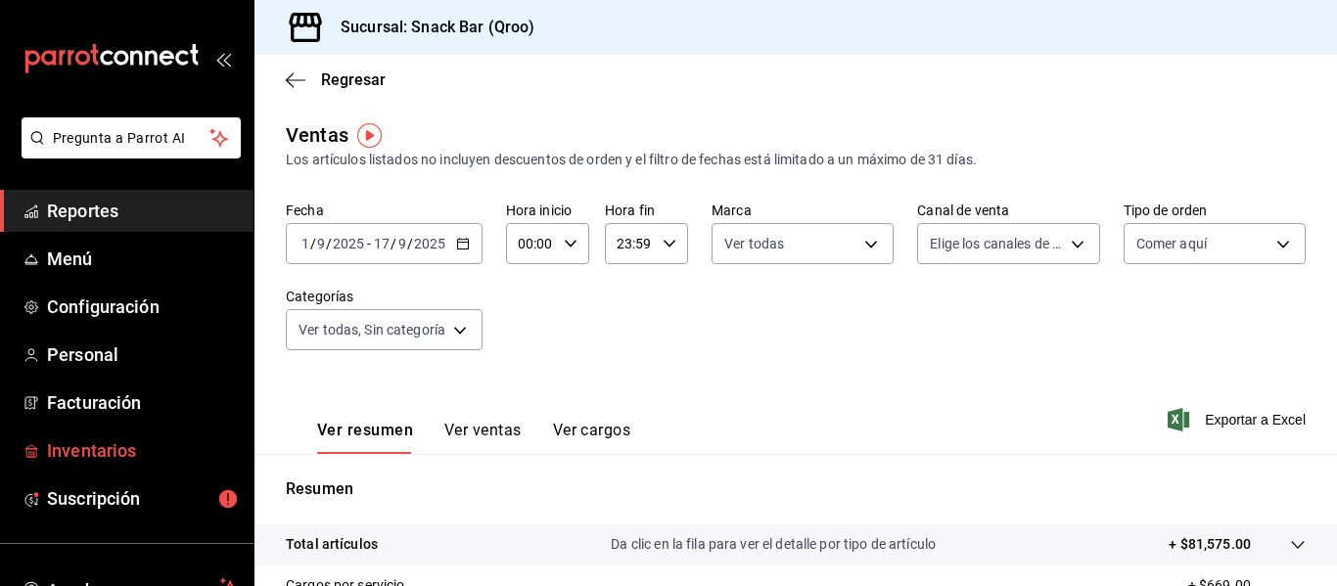
click at [62, 450] on span "Inventarios" at bounding box center [142, 451] width 191 height 26
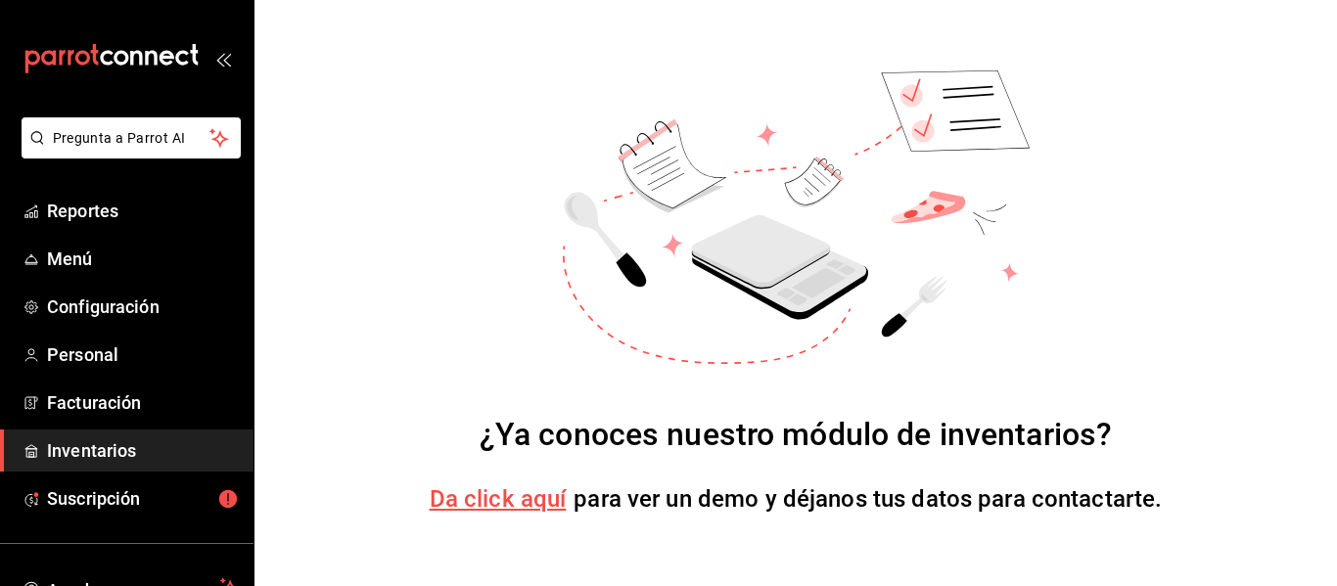
click at [1048, 50] on div "¿Ya conoces nuestro módulo de inventarios? Da click aquí para ver un demo y déj…" at bounding box center [796, 293] width 1083 height 586
click at [1003, 118] on icon at bounding box center [955, 110] width 148 height 80
click at [476, 506] on span "Da click aquí" at bounding box center [498, 499] width 137 height 27
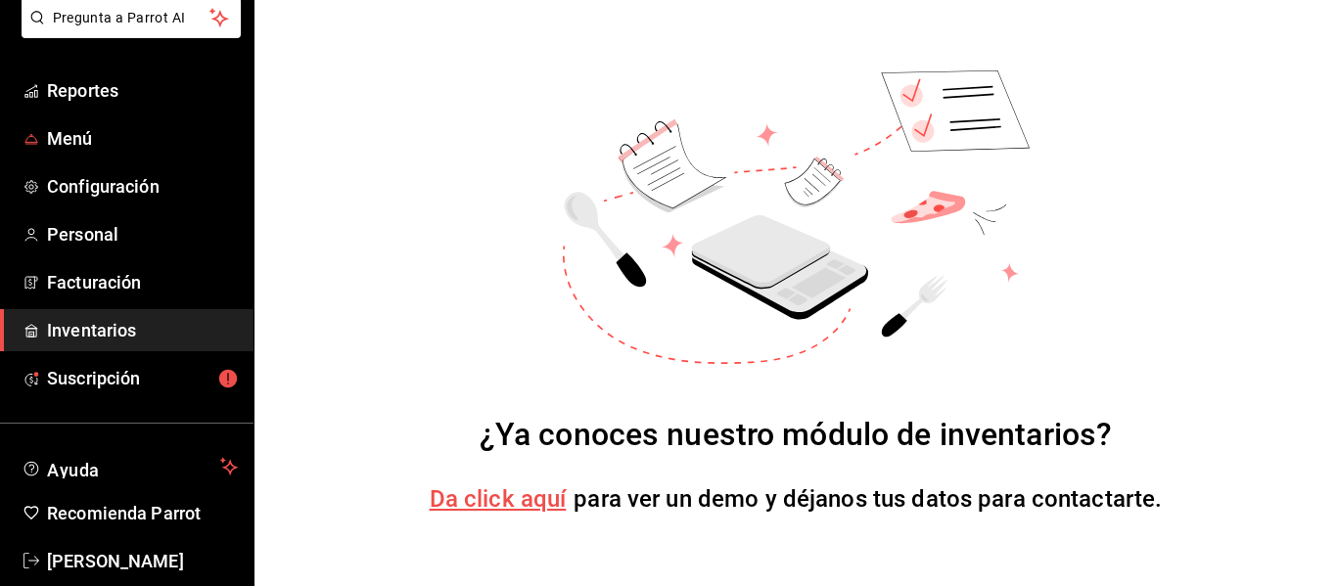
scroll to position [153, 0]
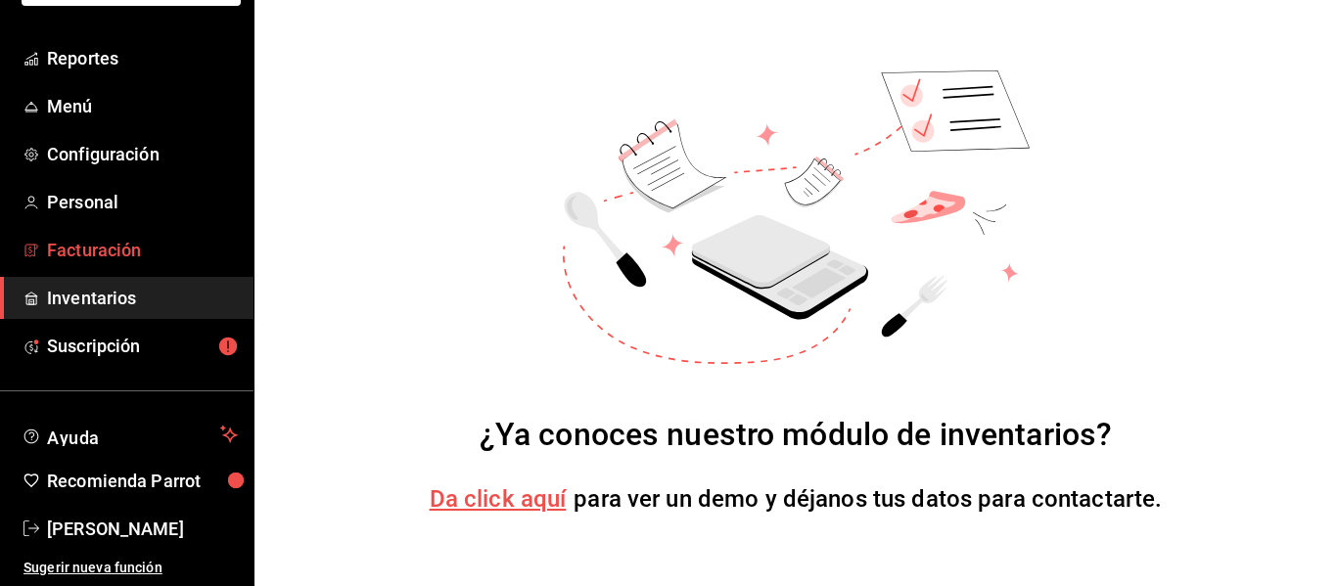
click at [111, 247] on span "Facturación" at bounding box center [142, 250] width 191 height 26
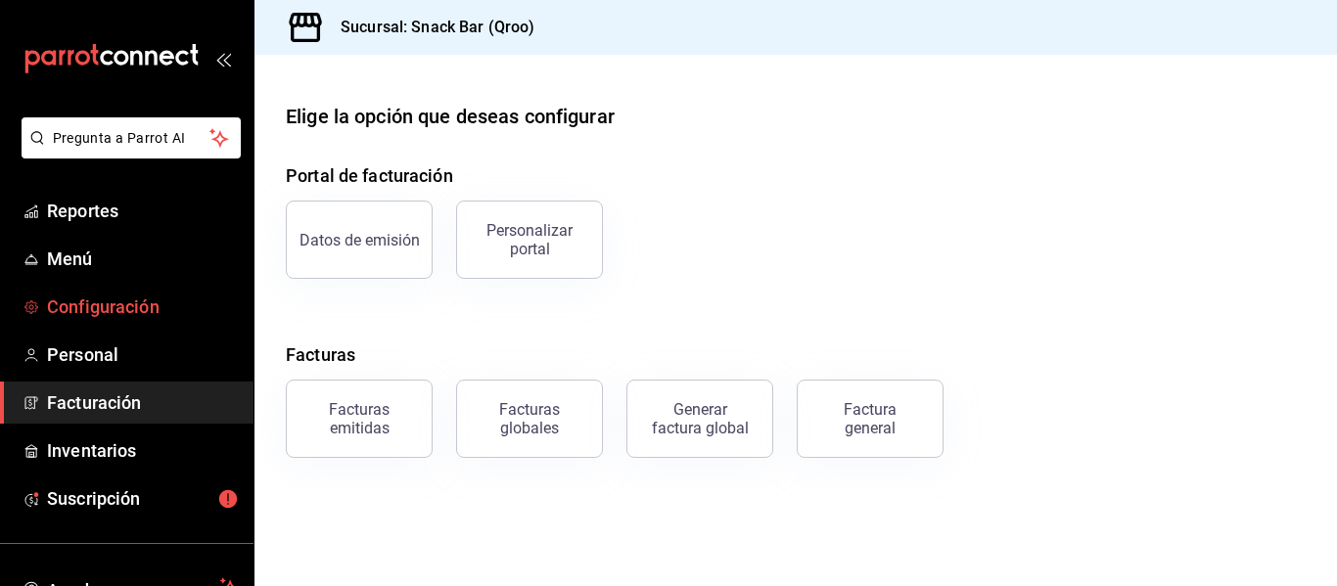
click at [122, 316] on span "Configuración" at bounding box center [142, 307] width 191 height 26
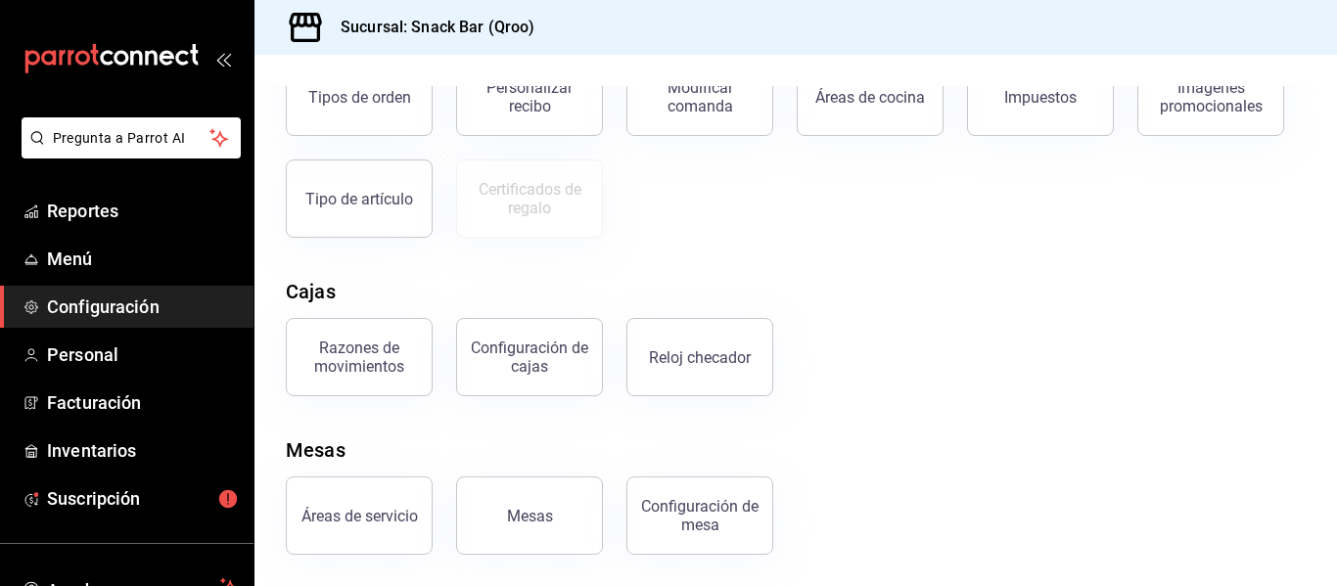
scroll to position [15, 0]
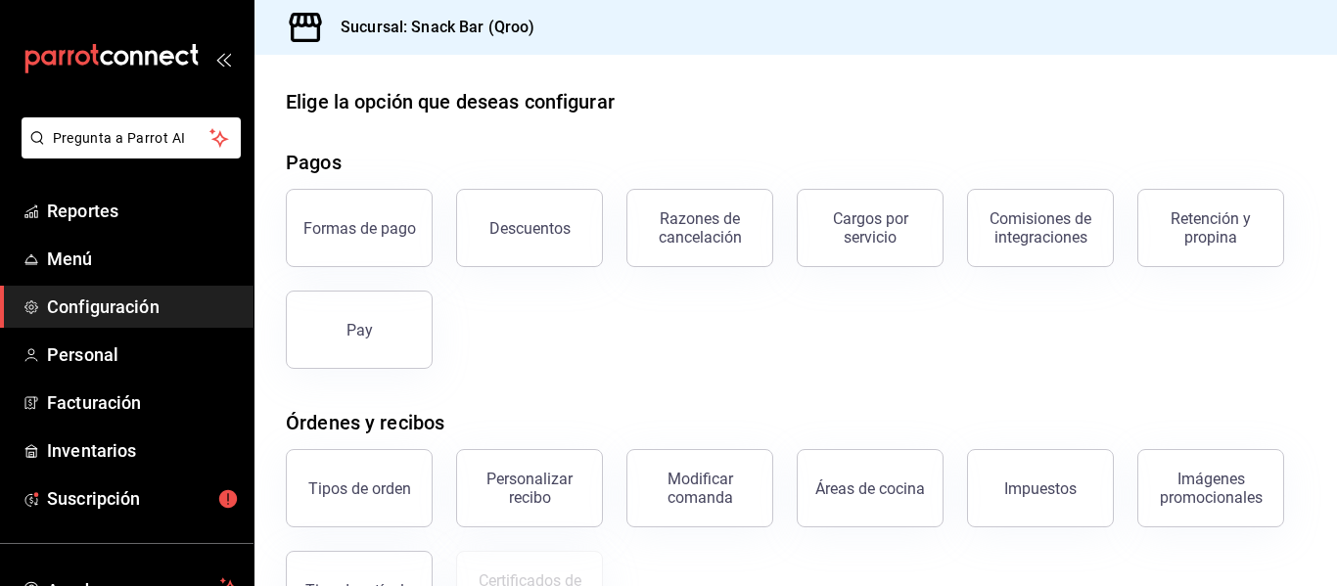
click at [690, 255] on button "Razones de cancelación" at bounding box center [700, 228] width 147 height 78
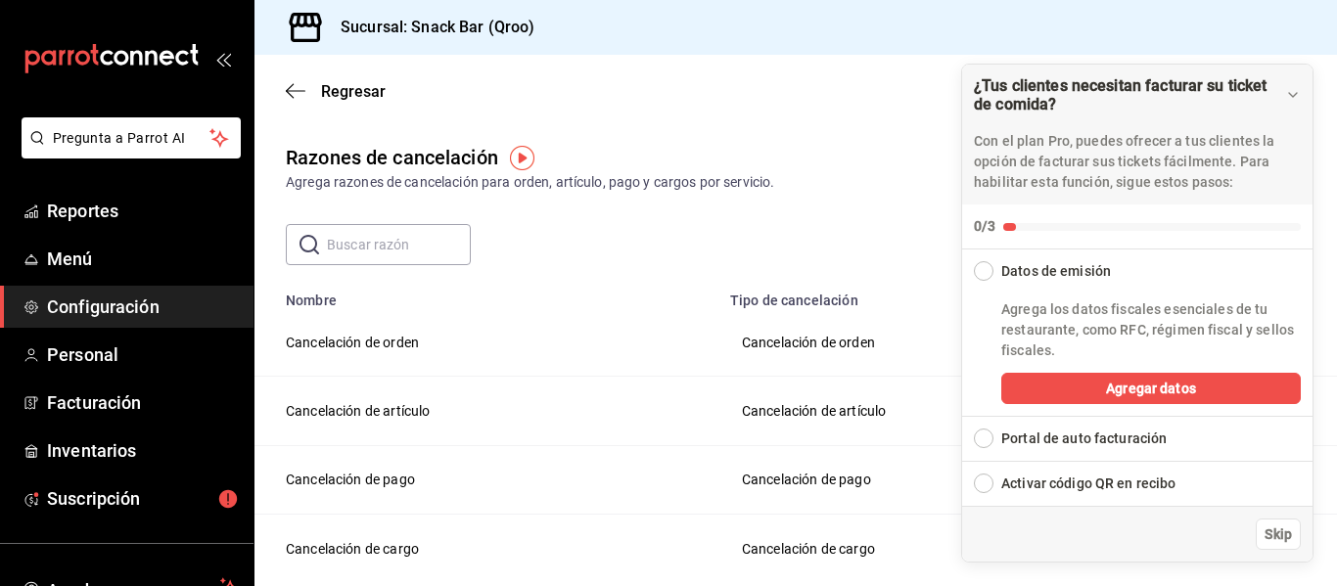
click at [518, 157] on img "button" at bounding box center [522, 158] width 24 height 24
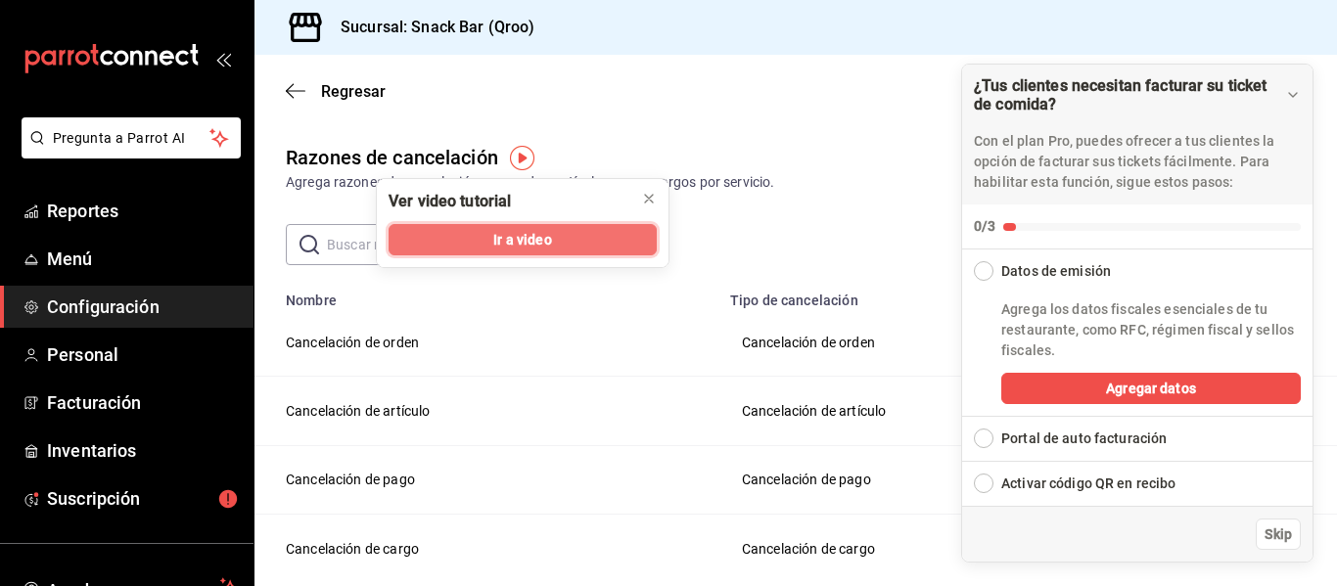
click at [531, 241] on span "Ir a video" at bounding box center [522, 240] width 58 height 21
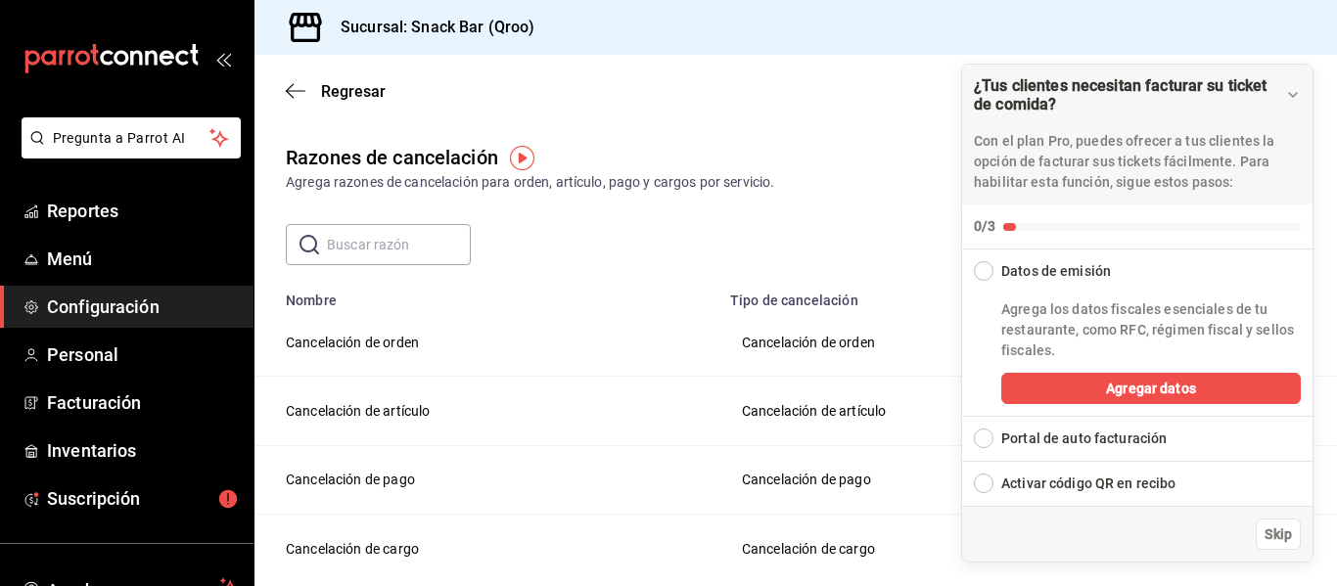
click at [155, 309] on span "Configuración" at bounding box center [142, 307] width 191 height 26
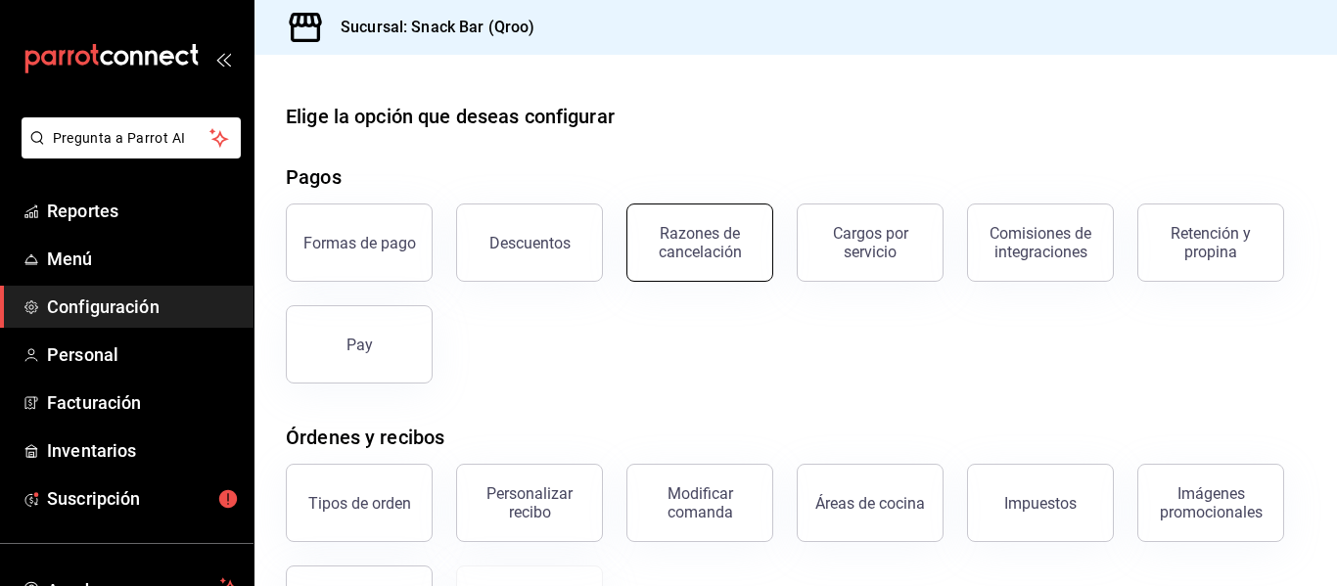
click at [688, 226] on div "Razones de cancelación" at bounding box center [699, 242] width 121 height 37
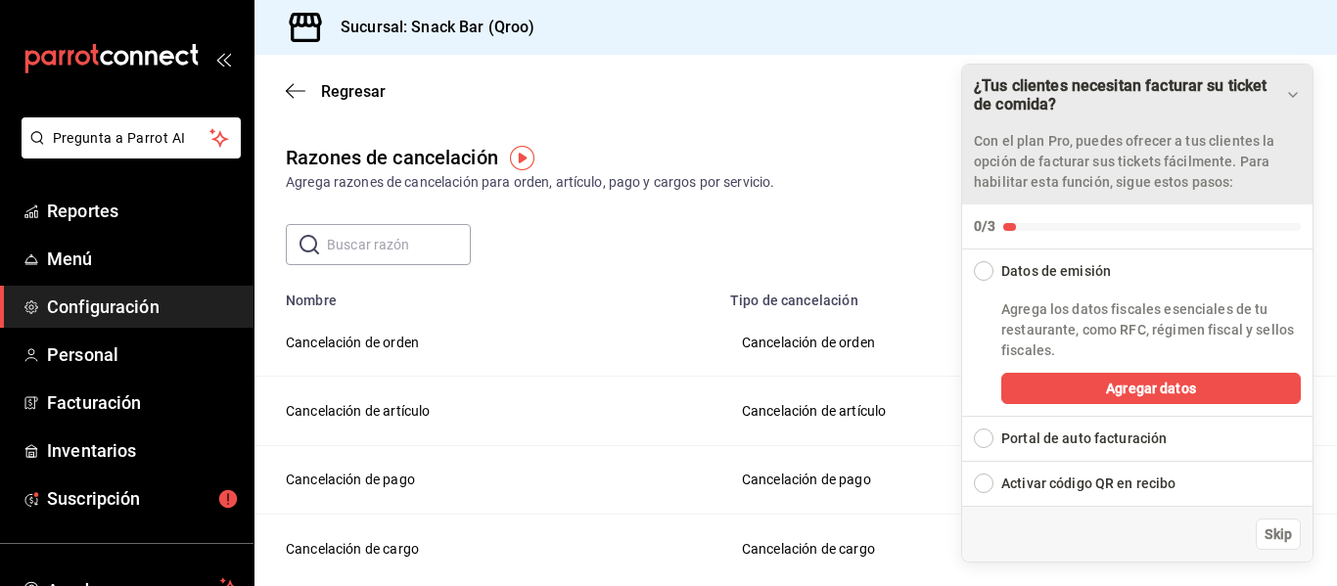
click at [1296, 95] on icon "Drag to move checklist" at bounding box center [1293, 95] width 16 height 16
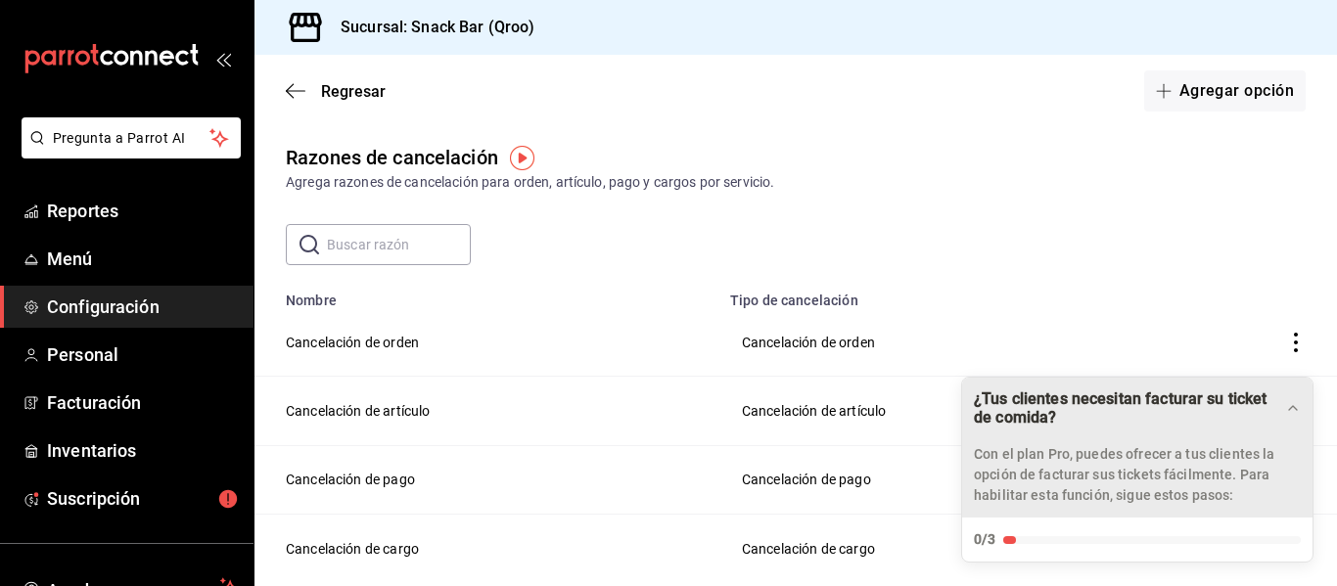
click at [165, 313] on span "Configuración" at bounding box center [142, 307] width 191 height 26
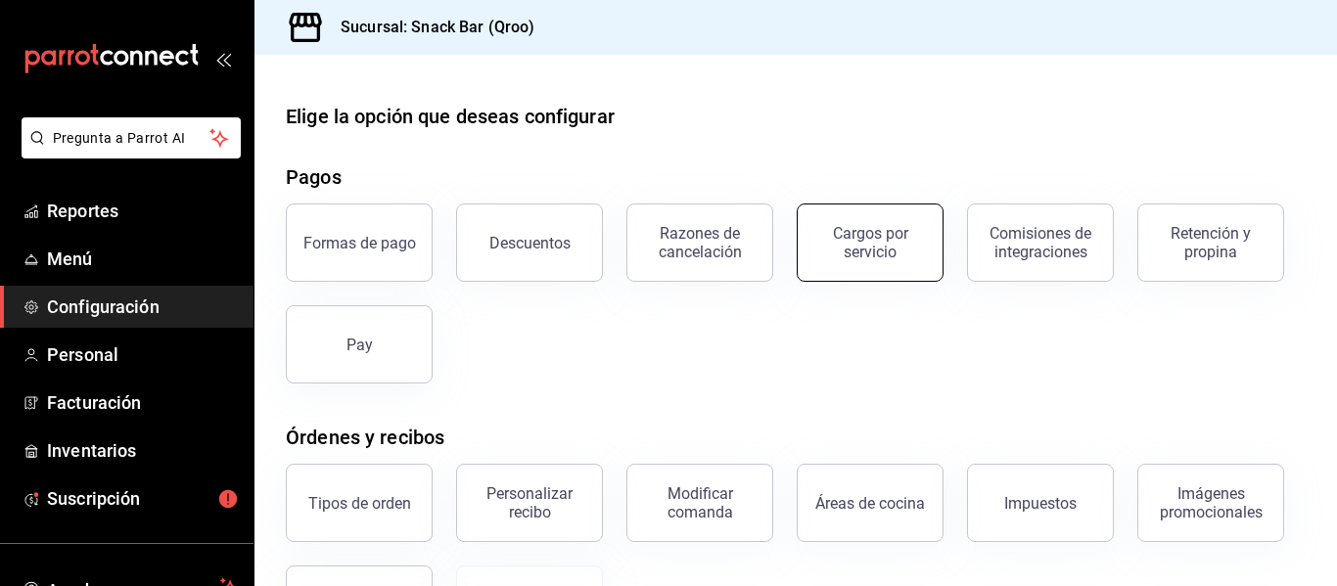
click at [908, 255] on div "Cargos por servicio" at bounding box center [870, 242] width 121 height 37
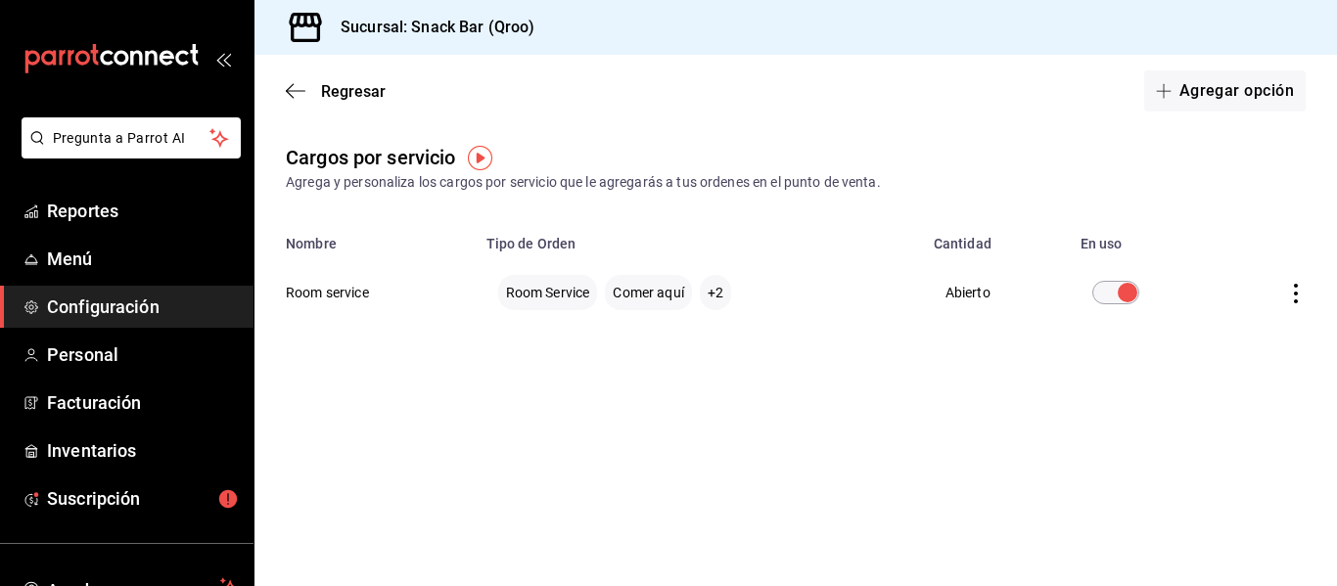
click at [489, 159] on img "button" at bounding box center [480, 158] width 24 height 24
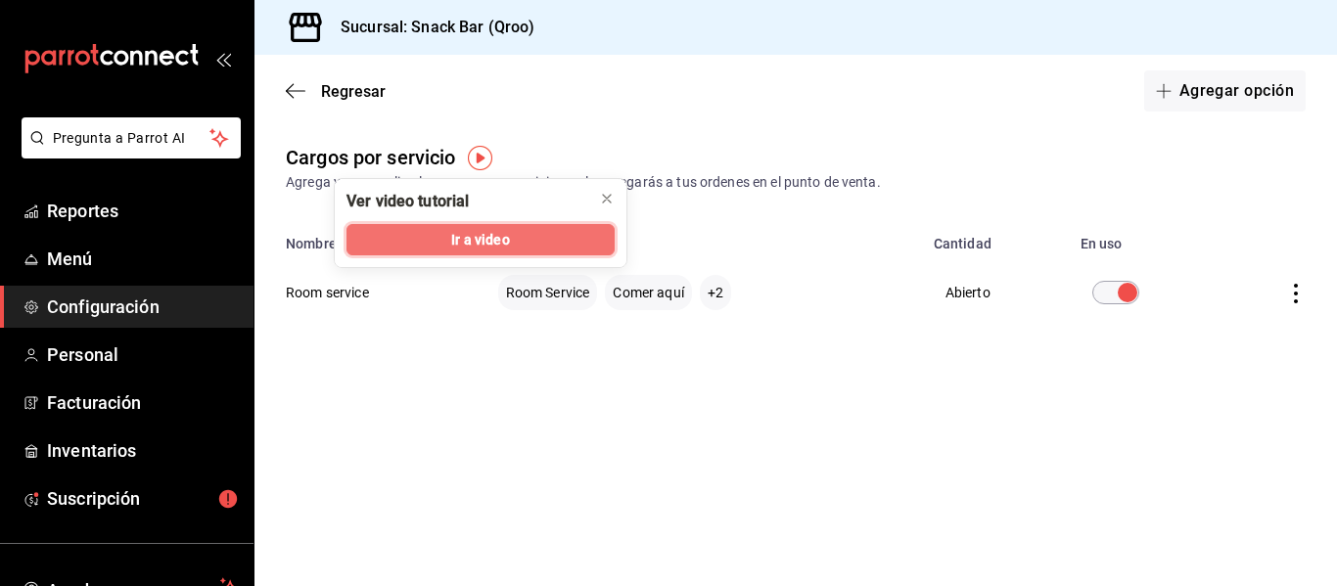
click at [512, 245] on button "Ir a video" at bounding box center [481, 239] width 268 height 31
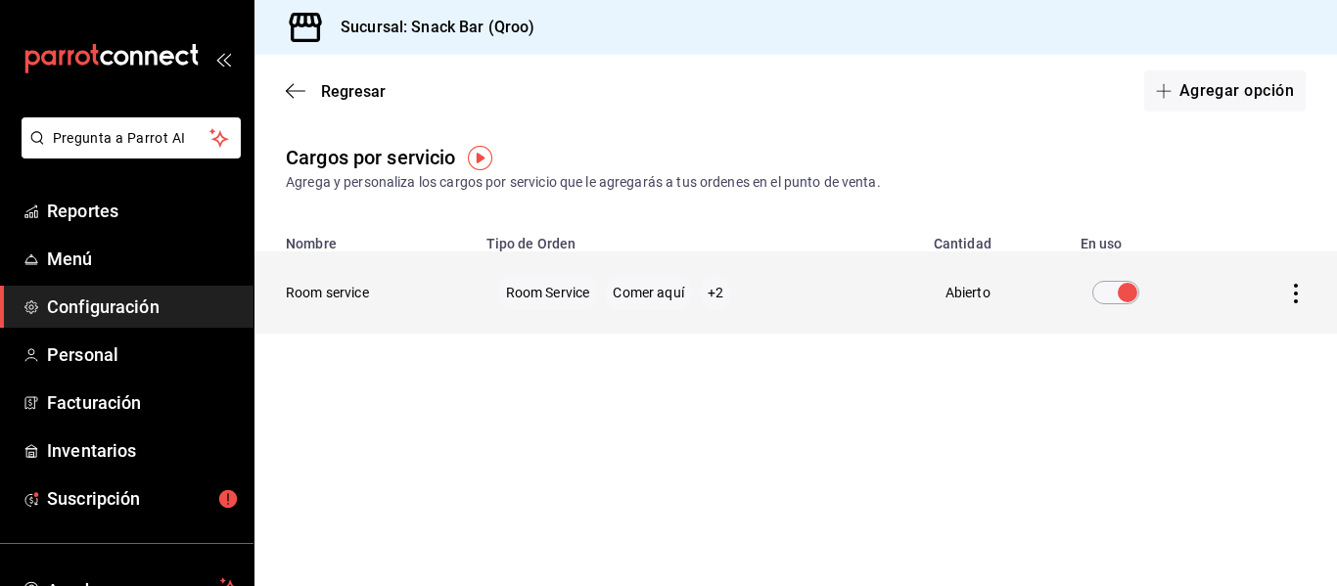
click at [1303, 299] on icon "actions" at bounding box center [1296, 294] width 20 height 20
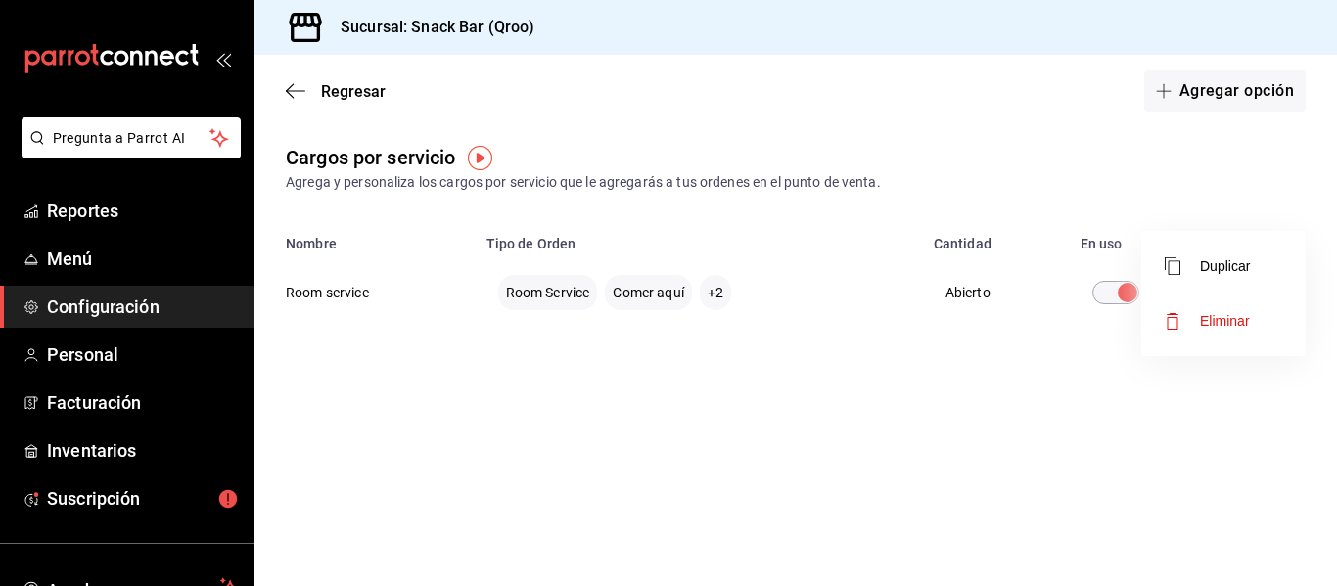
click at [536, 290] on div at bounding box center [668, 293] width 1337 height 586
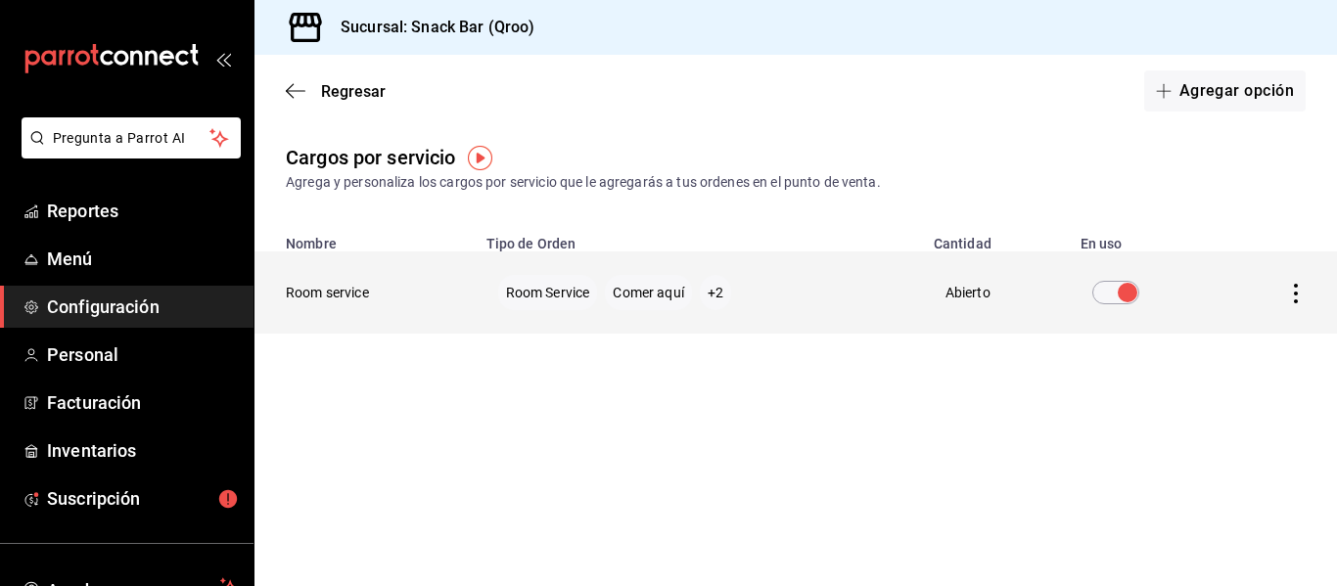
click at [284, 295] on th "Room service" at bounding box center [365, 293] width 220 height 82
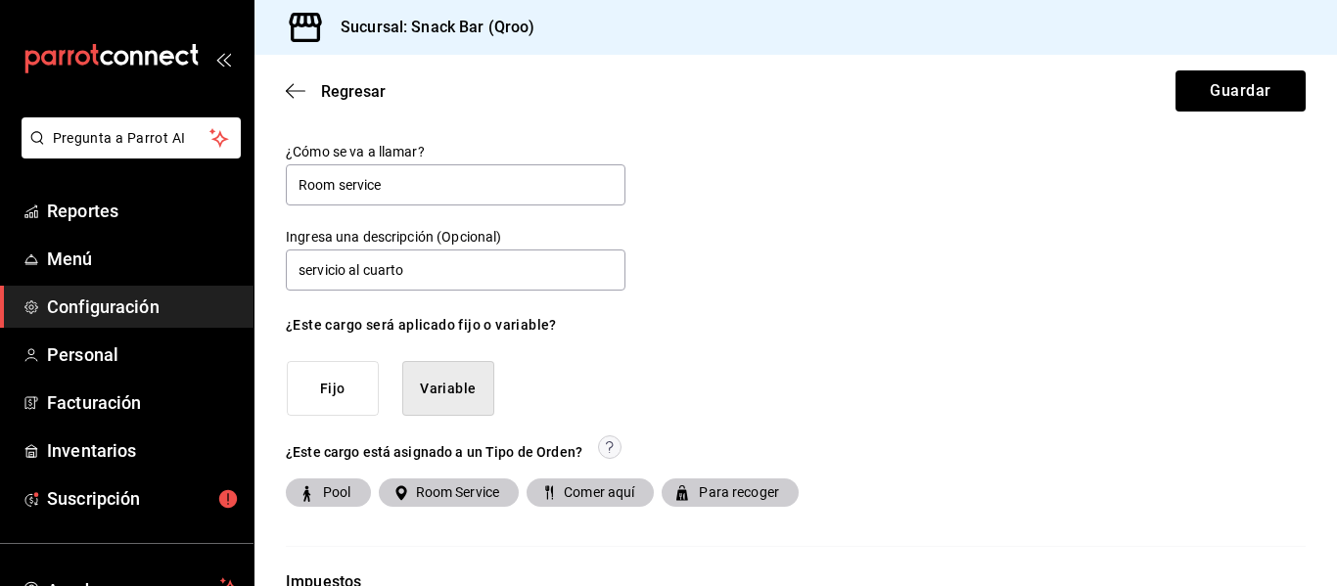
scroll to position [196, 0]
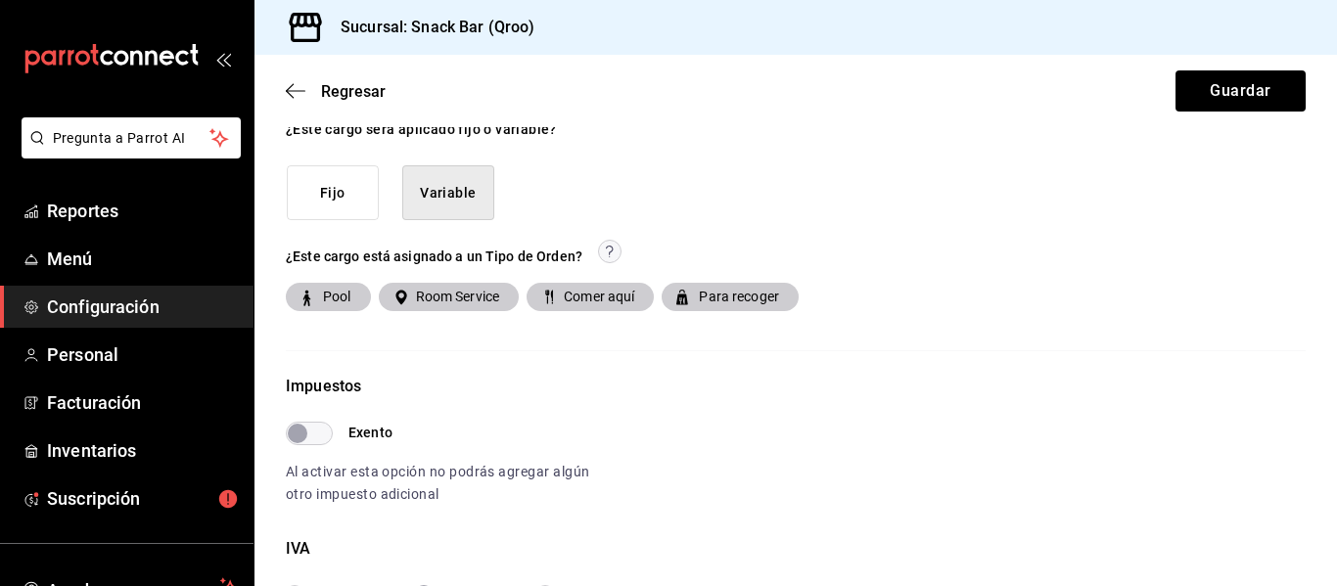
click at [596, 300] on span "Comer aquí" at bounding box center [595, 297] width 78 height 21
click at [556, 300] on input "Comer aquí" at bounding box center [547, 298] width 18 height 18
click at [596, 300] on span "Comer aquí" at bounding box center [595, 297] width 78 height 21
click at [556, 300] on input "Comer aquí" at bounding box center [547, 298] width 18 height 18
click at [596, 300] on span "Comer aquí" at bounding box center [595, 297] width 78 height 21
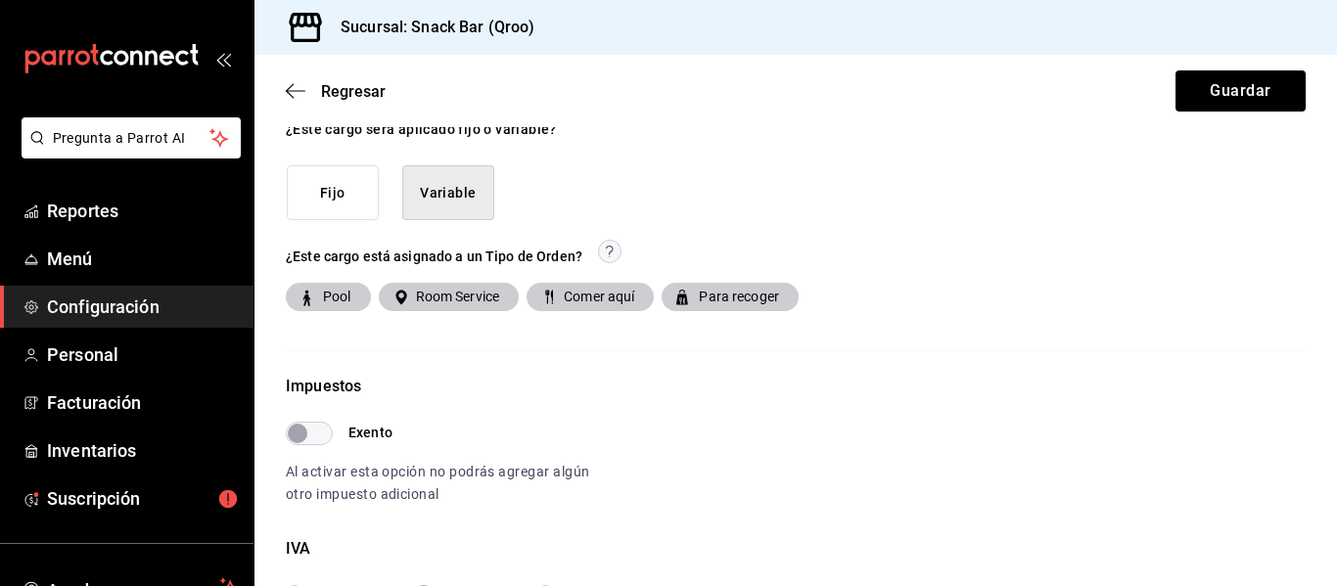
click at [556, 300] on input "Comer aquí" at bounding box center [547, 298] width 18 height 18
click at [596, 300] on span "Comer aquí" at bounding box center [595, 297] width 78 height 21
click at [556, 300] on input "Comer aquí" at bounding box center [547, 298] width 18 height 18
checkbox input "true"
click at [463, 303] on span "Room Service" at bounding box center [454, 297] width 92 height 21
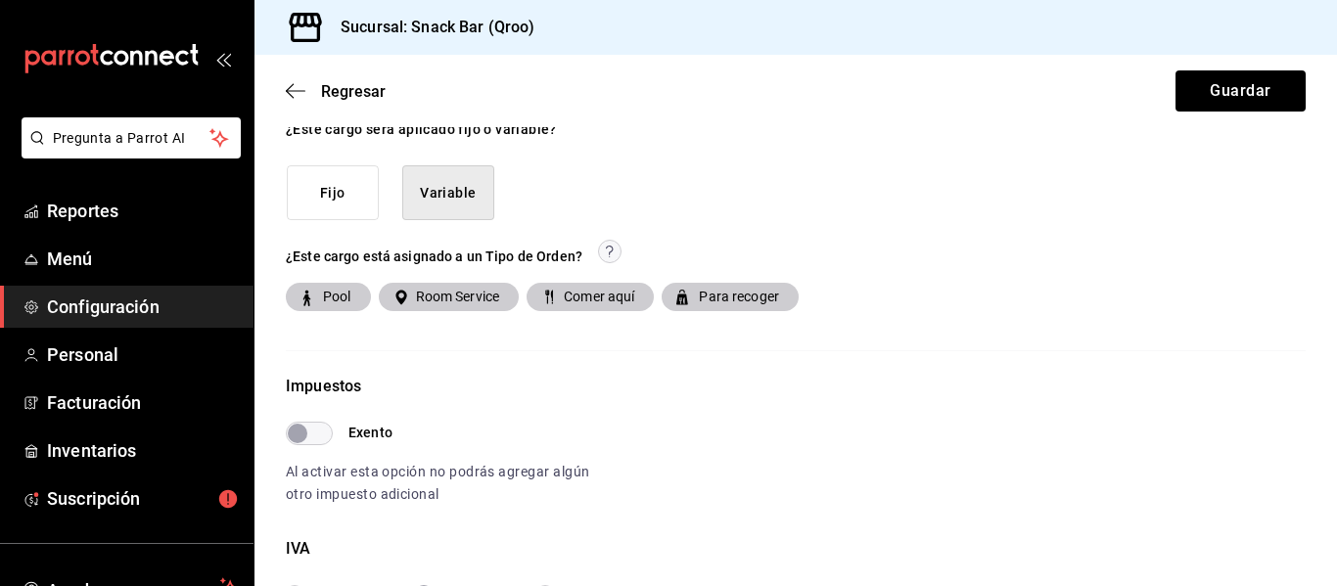
click at [408, 303] on input "Room Service" at bounding box center [400, 298] width 18 height 18
checkbox input "false"
click at [347, 292] on span "Pool" at bounding box center [333, 297] width 36 height 21
click at [315, 292] on input "Pool" at bounding box center [307, 298] width 18 height 18
checkbox input "false"
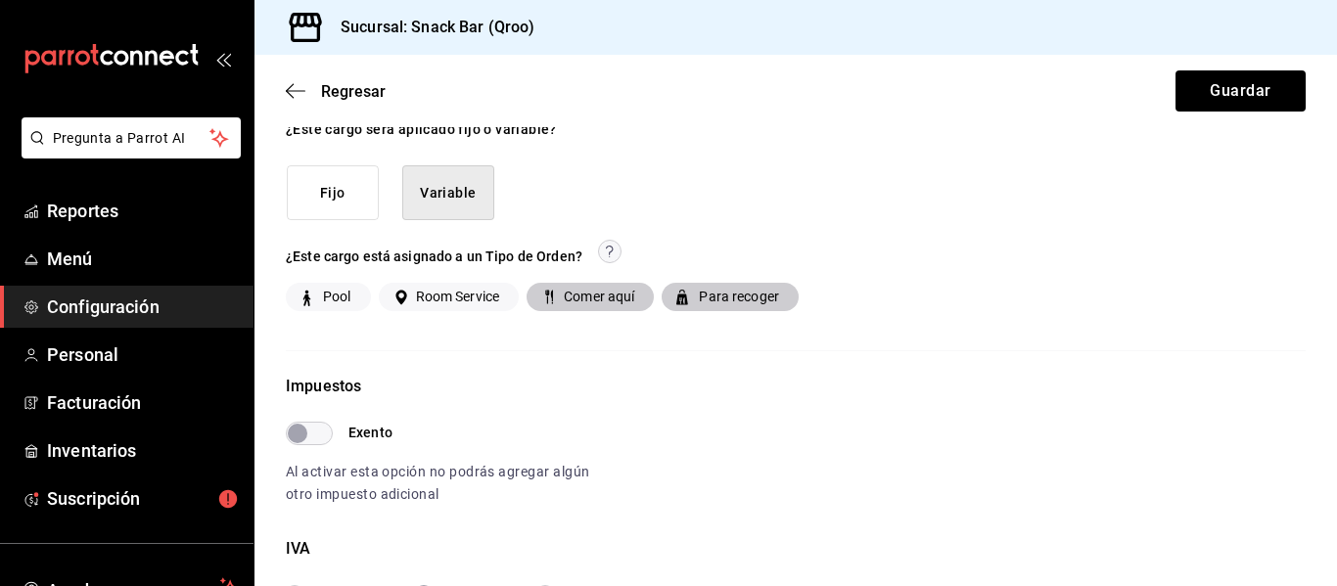
click at [582, 287] on span "Comer aquí" at bounding box center [595, 297] width 78 height 21
click at [556, 289] on input "Comer aquí" at bounding box center [547, 298] width 18 height 18
checkbox input "false"
click at [714, 304] on span "Para recoger" at bounding box center [735, 297] width 88 height 21
click at [691, 304] on input "Para recoger" at bounding box center [683, 298] width 18 height 18
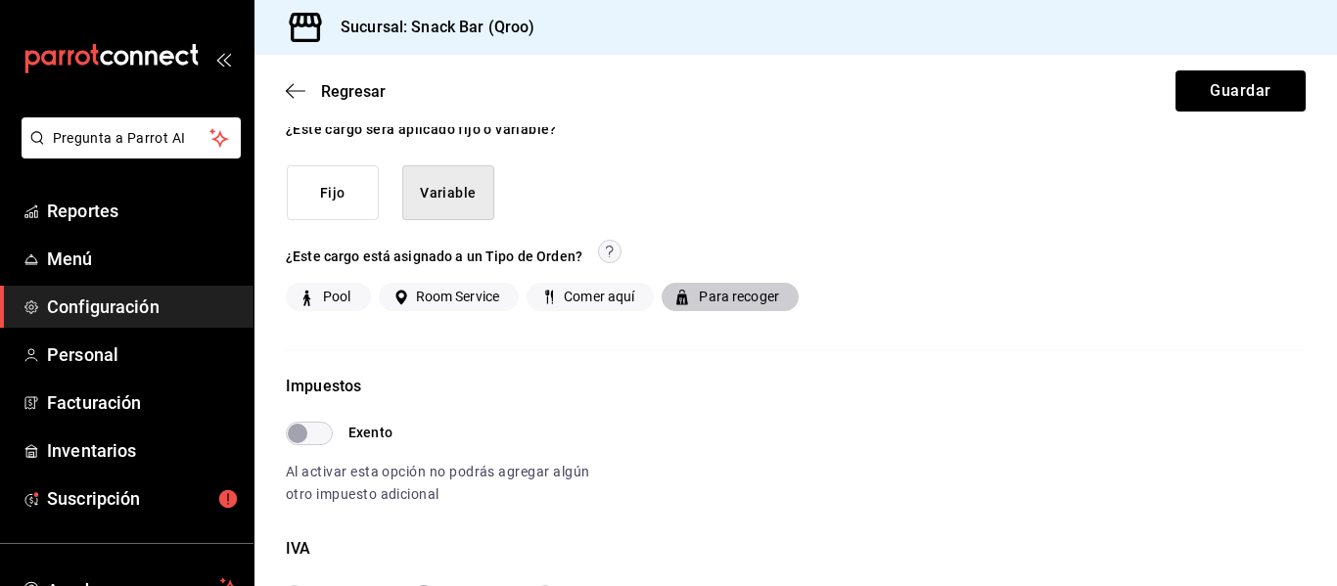
checkbox input "false"
click at [615, 300] on span "Comer aquí" at bounding box center [595, 297] width 78 height 21
click at [556, 300] on input "Comer aquí" at bounding box center [547, 298] width 18 height 18
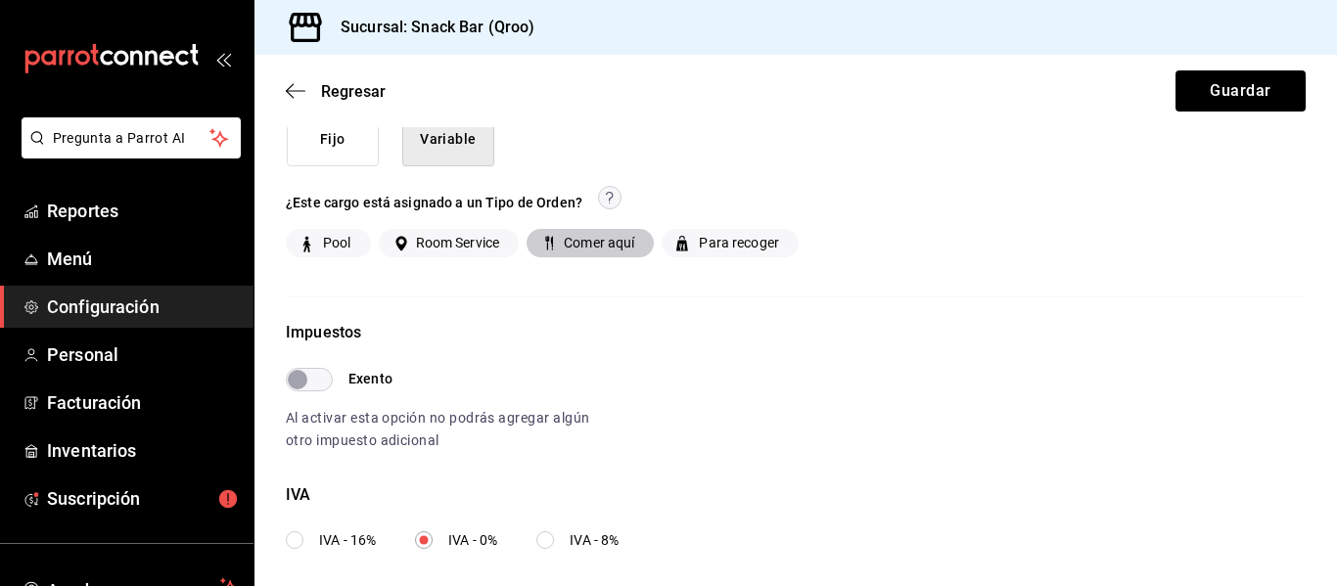
scroll to position [172, 0]
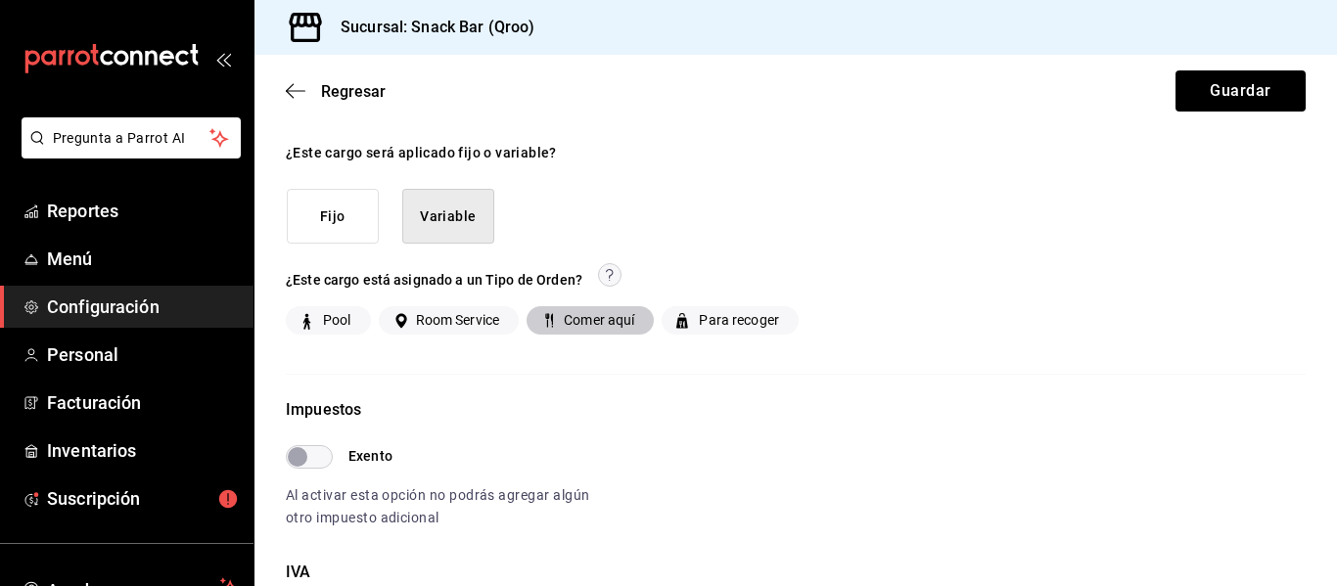
click at [576, 326] on span "Comer aquí" at bounding box center [595, 320] width 78 height 21
click at [556, 326] on input "Comer aquí" at bounding box center [547, 321] width 18 height 18
click at [576, 326] on span "Comer aquí" at bounding box center [595, 320] width 78 height 21
click at [556, 326] on input "Comer aquí" at bounding box center [547, 321] width 18 height 18
click at [565, 325] on span "Comer aquí" at bounding box center [595, 320] width 78 height 21
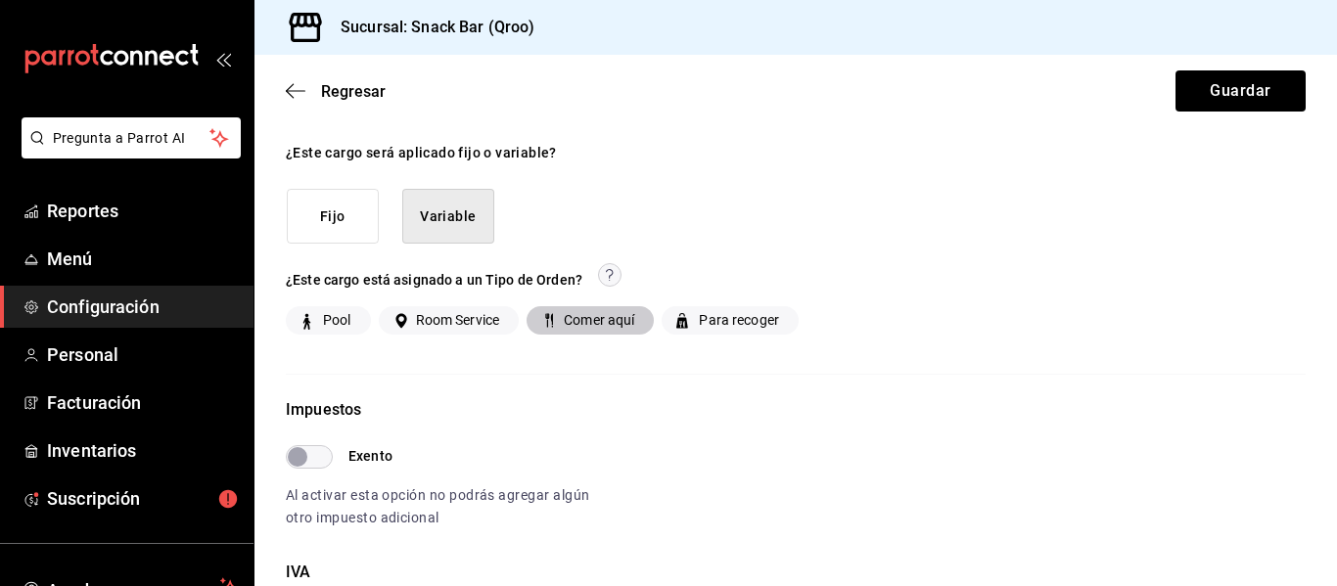
click at [556, 325] on input "Comer aquí" at bounding box center [547, 321] width 18 height 18
click at [569, 323] on span "Comer aquí" at bounding box center [595, 320] width 78 height 21
click at [556, 323] on input "Comer aquí" at bounding box center [547, 321] width 18 height 18
checkbox input "true"
click at [1213, 94] on button "Guardar" at bounding box center [1241, 90] width 130 height 41
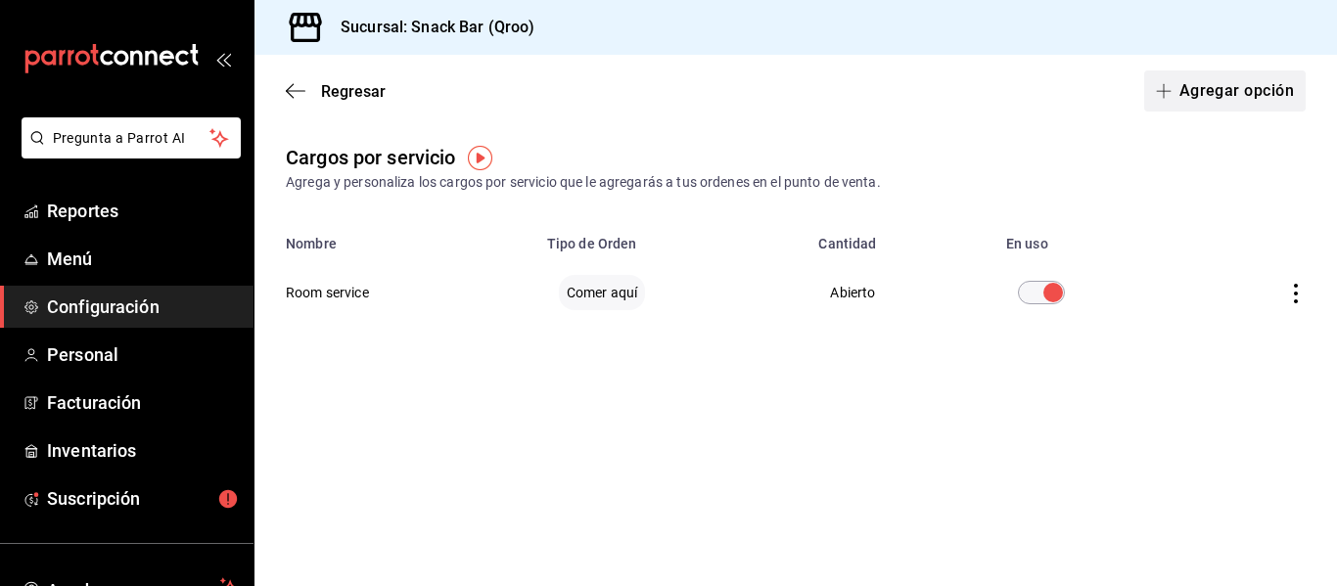
click at [1158, 105] on button "Agregar opción" at bounding box center [1225, 90] width 162 height 41
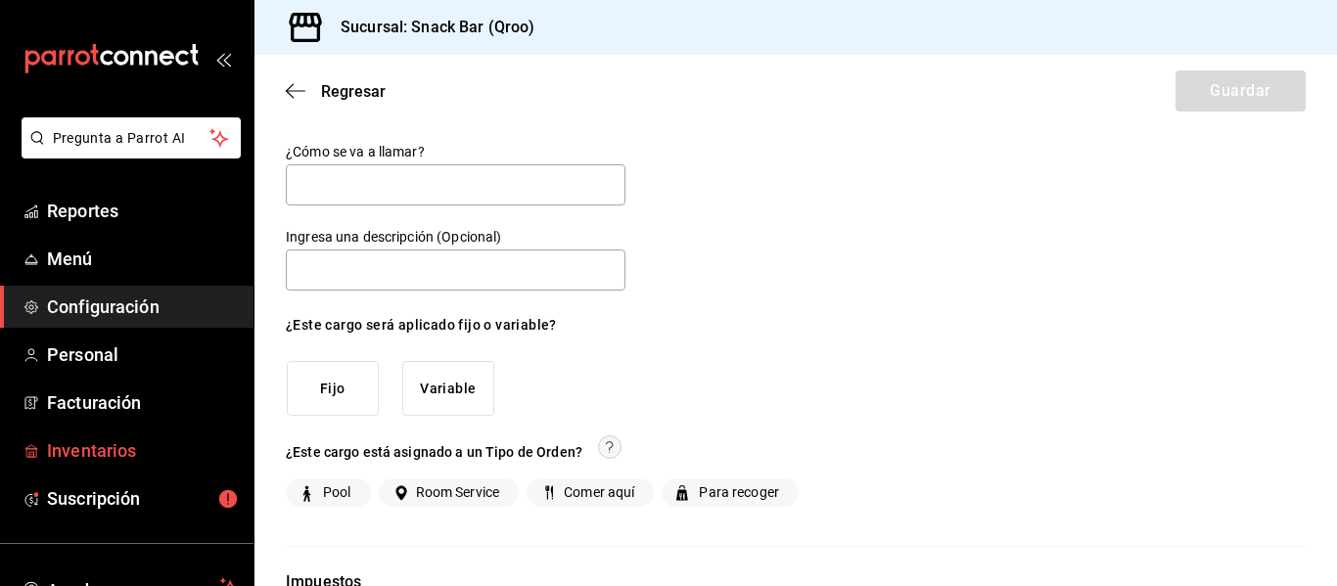
click at [96, 454] on span "Inventarios" at bounding box center [142, 451] width 191 height 26
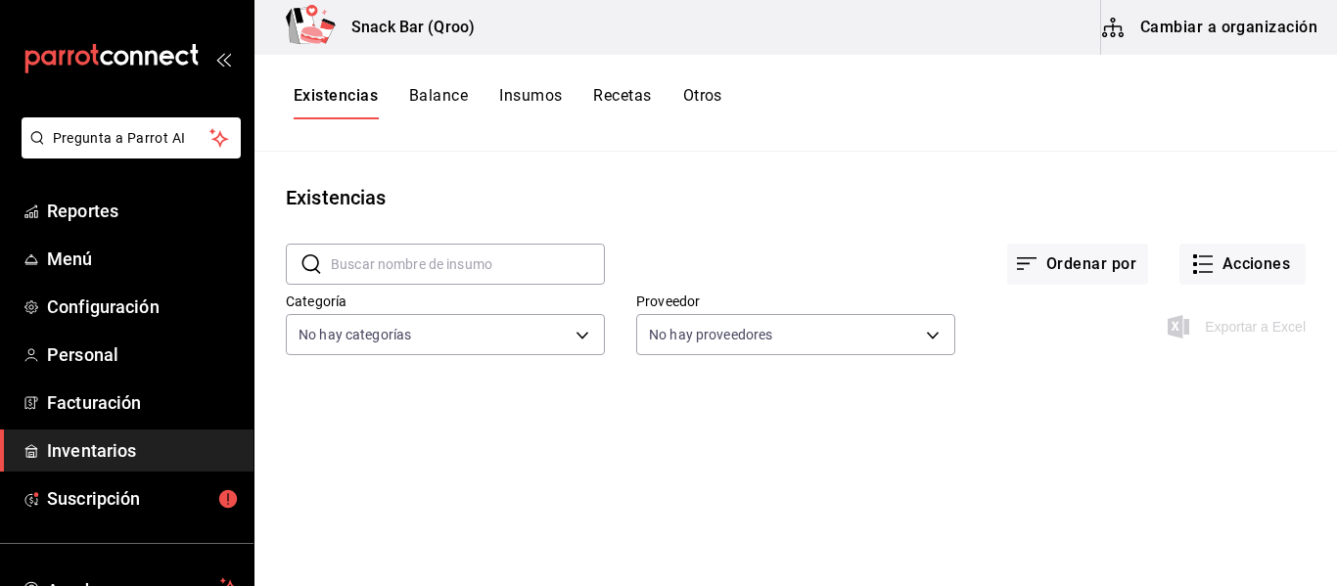
click at [1219, 37] on button "Cambiar a organización" at bounding box center [1211, 27] width 220 height 55
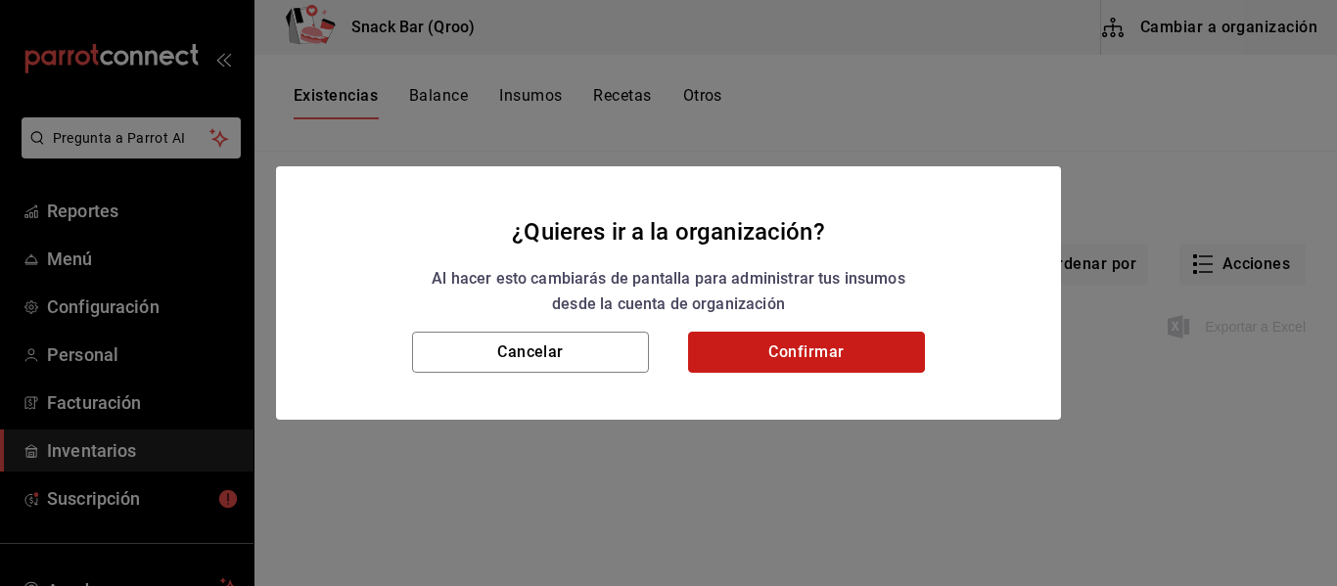
click at [790, 353] on button "Confirmar" at bounding box center [806, 352] width 237 height 41
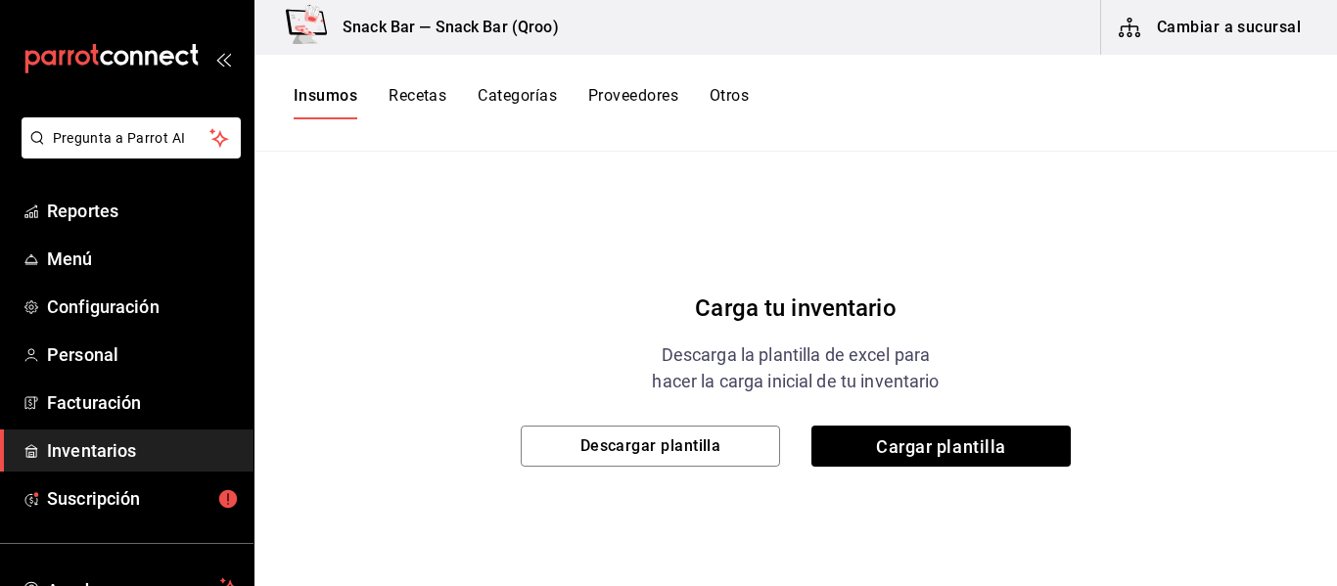
scroll to position [129, 0]
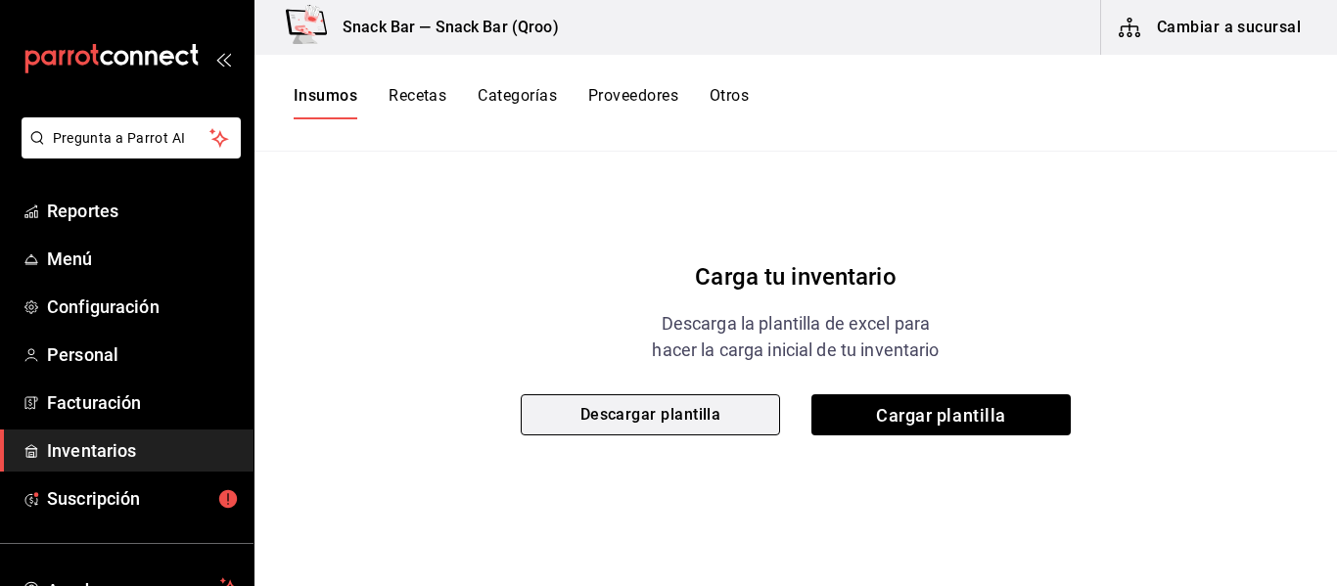
click at [600, 405] on button "Descargar plantilla" at bounding box center [650, 415] width 259 height 41
